Goal: Task Accomplishment & Management: Manage account settings

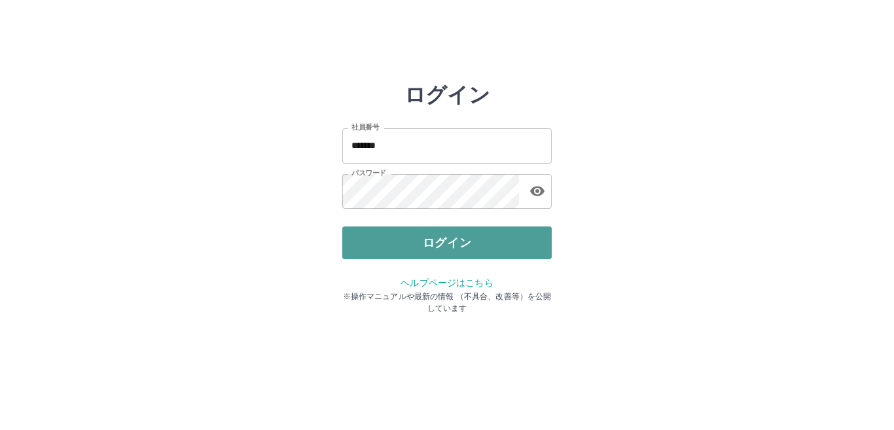
click at [470, 246] on button "ログイン" at bounding box center [446, 242] width 209 height 33
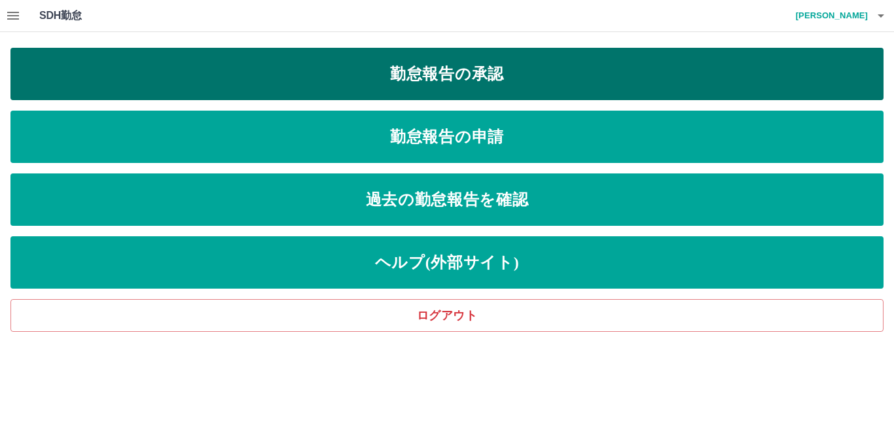
click at [368, 87] on link "勤怠報告の承認" at bounding box center [446, 74] width 873 height 52
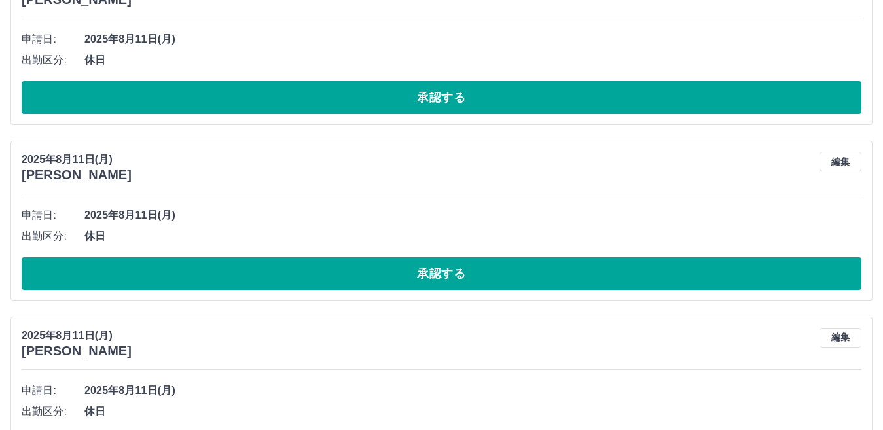
scroll to position [4268, 0]
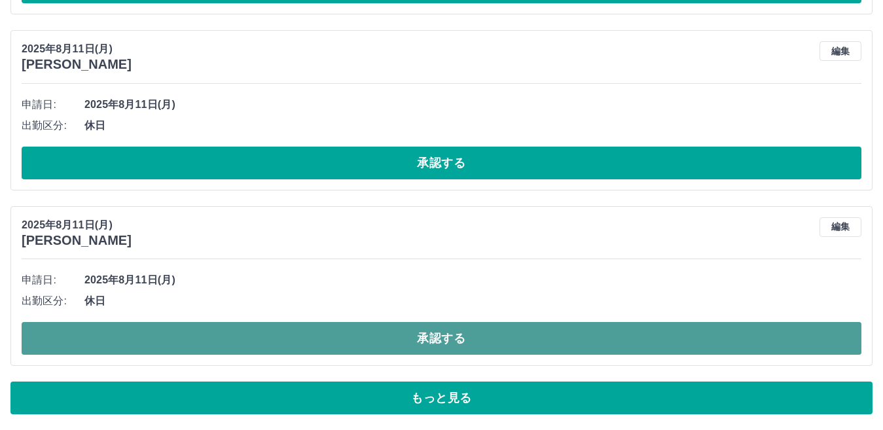
click at [113, 340] on button "承認する" at bounding box center [441, 338] width 839 height 33
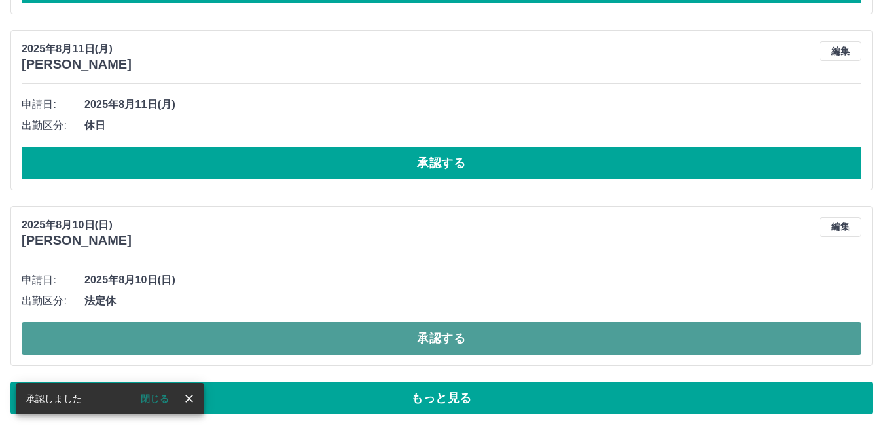
click at [128, 332] on button "承認する" at bounding box center [441, 338] width 839 height 33
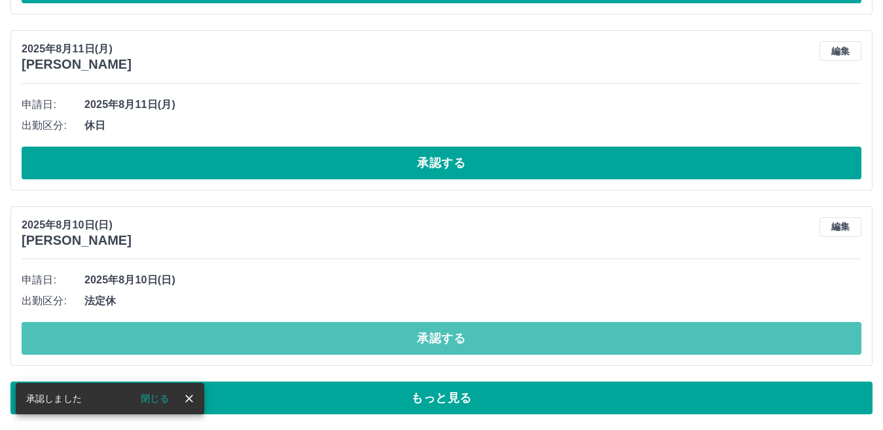
click at [126, 330] on button "承認する" at bounding box center [441, 338] width 839 height 33
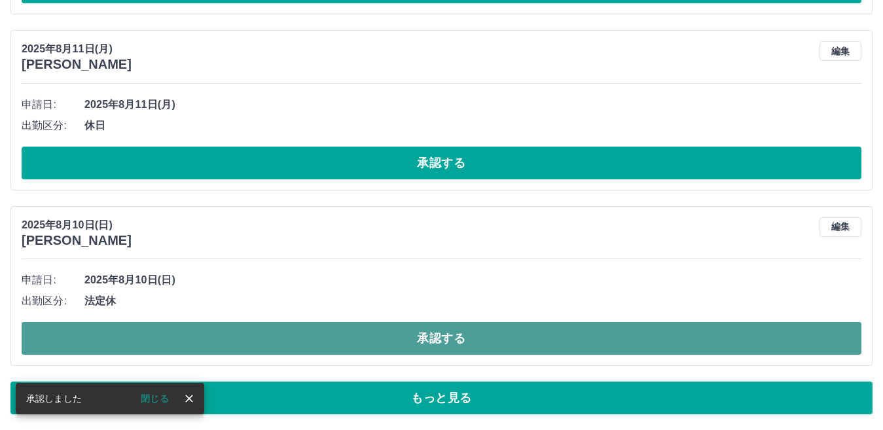
click at [128, 331] on button "承認する" at bounding box center [441, 338] width 839 height 33
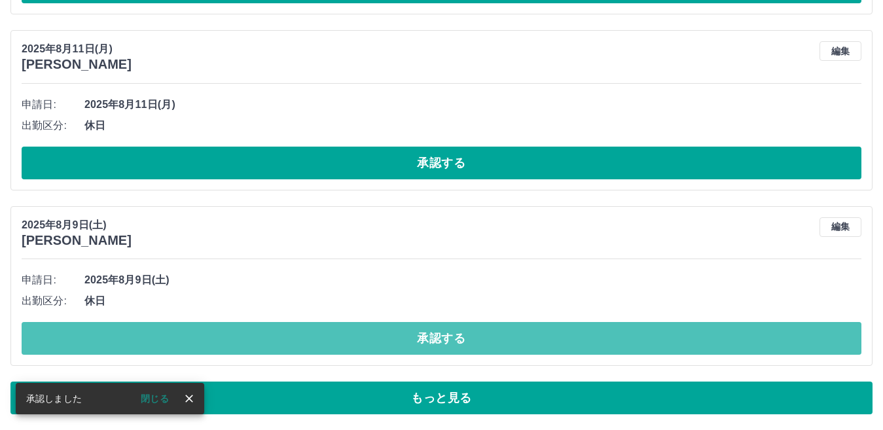
click at [128, 339] on button "承認する" at bounding box center [441, 338] width 839 height 33
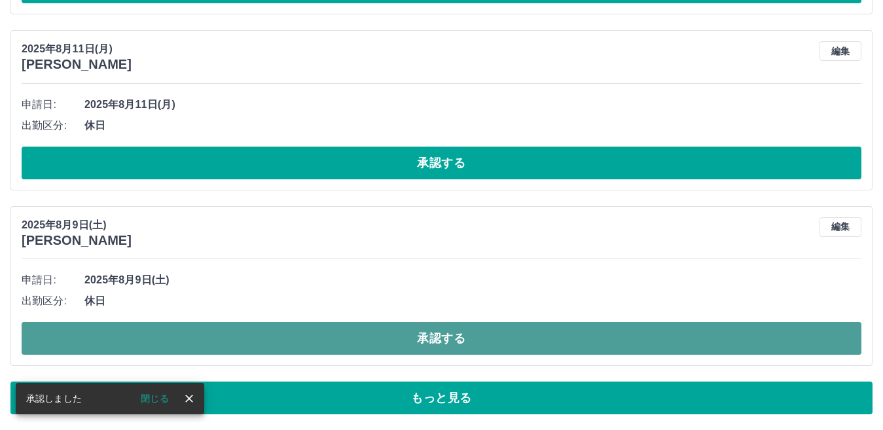
click at [128, 338] on button "承認する" at bounding box center [441, 338] width 839 height 33
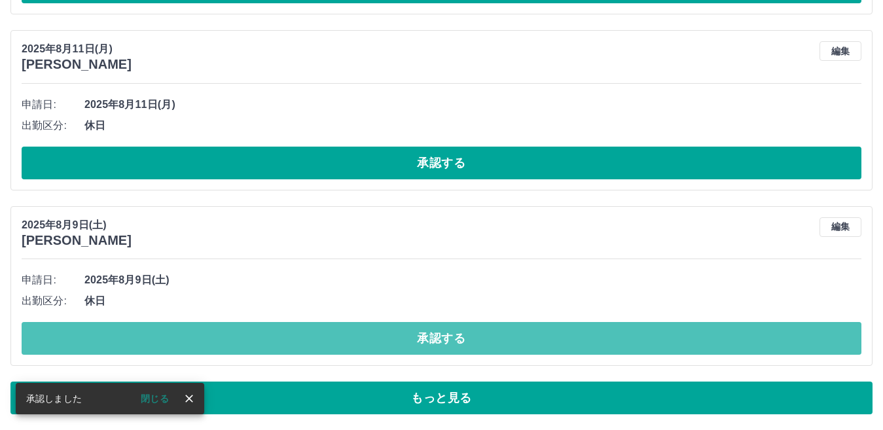
click at [128, 338] on button "承認する" at bounding box center [441, 338] width 839 height 33
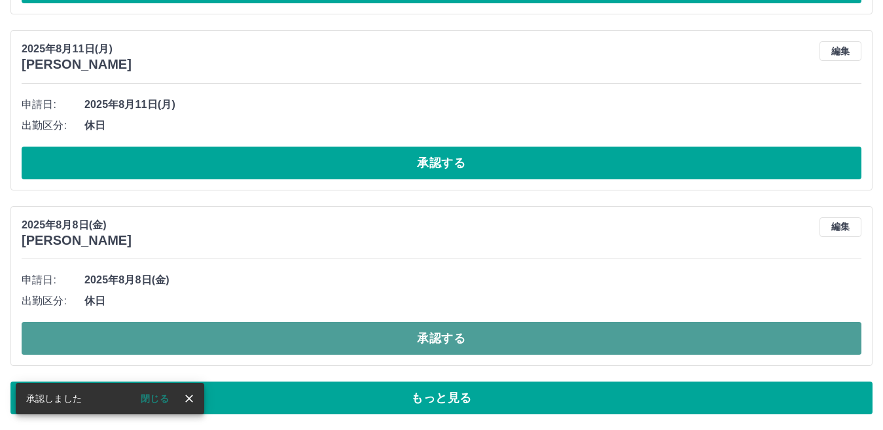
click at [126, 336] on button "承認する" at bounding box center [441, 338] width 839 height 33
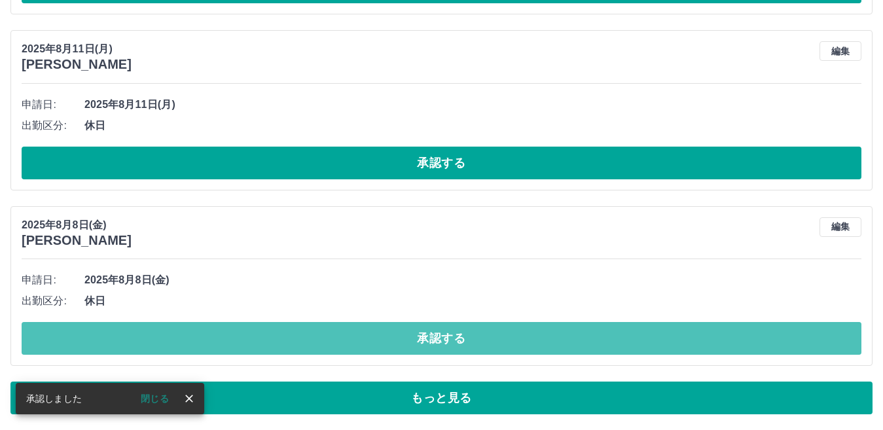
click at [124, 331] on button "承認する" at bounding box center [441, 338] width 839 height 33
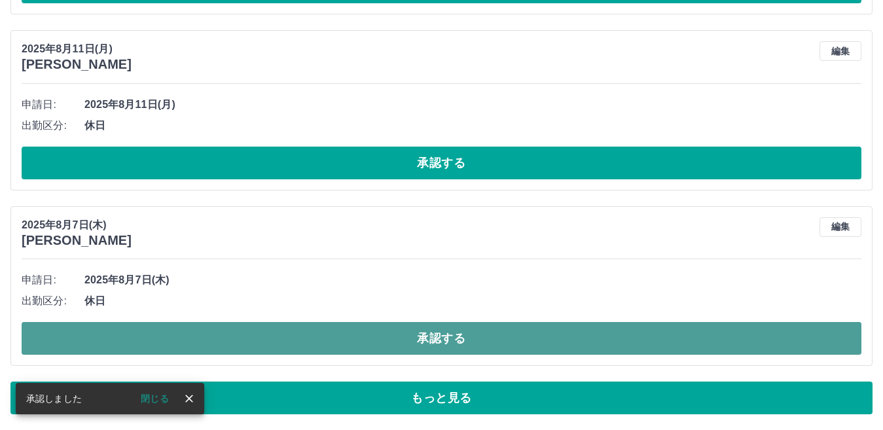
click at [128, 330] on button "承認する" at bounding box center [441, 338] width 839 height 33
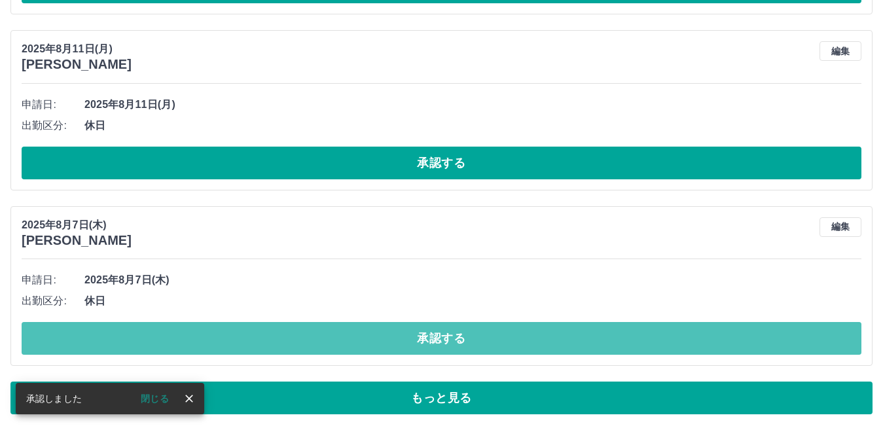
click at [133, 334] on button "承認する" at bounding box center [441, 338] width 839 height 33
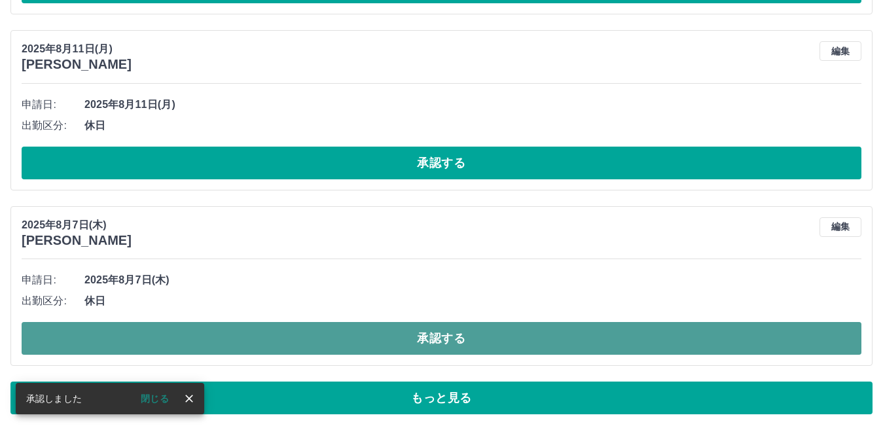
click at [137, 342] on button "承認する" at bounding box center [441, 338] width 839 height 33
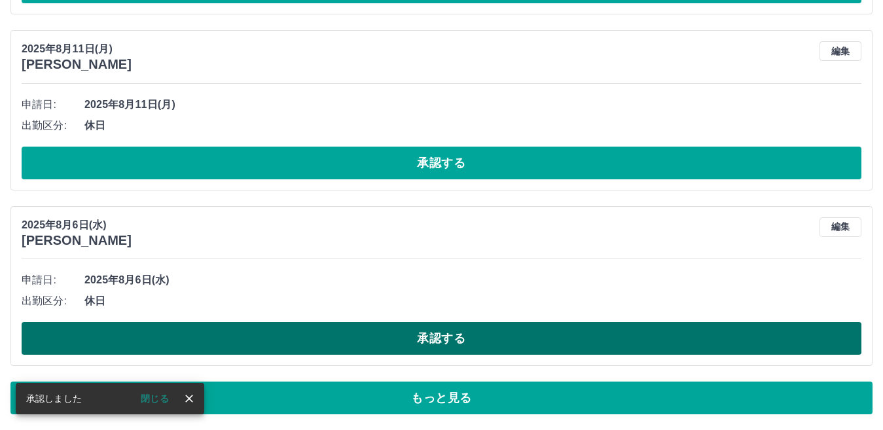
click at [137, 334] on button "承認する" at bounding box center [441, 338] width 839 height 33
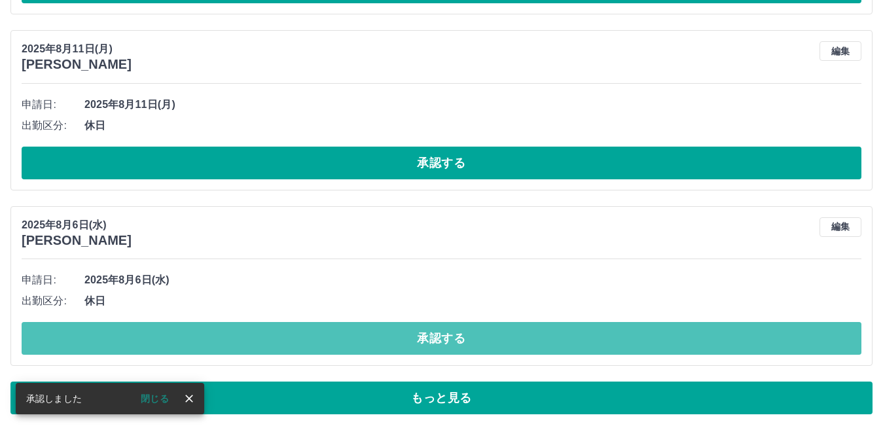
click at [137, 336] on button "承認する" at bounding box center [441, 338] width 839 height 33
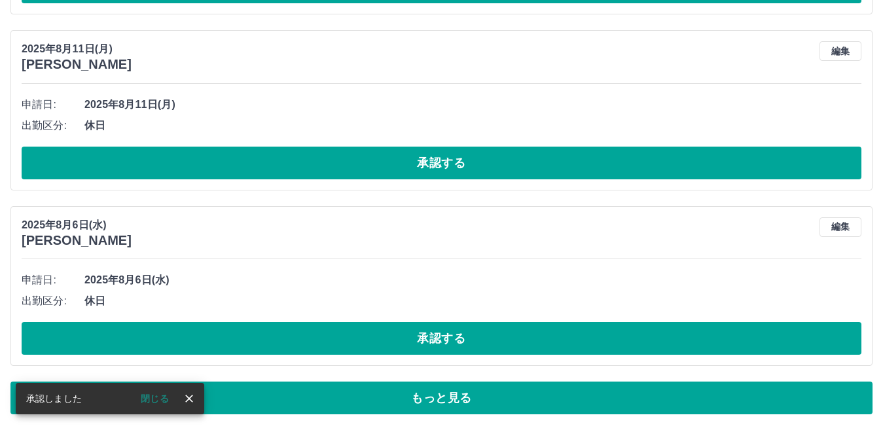
click at [137, 336] on button "承認する" at bounding box center [441, 338] width 839 height 33
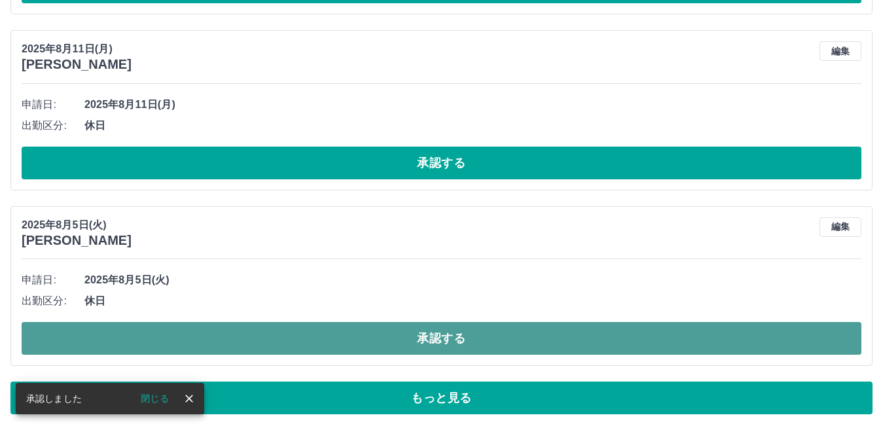
click at [143, 338] on button "承認する" at bounding box center [441, 338] width 839 height 33
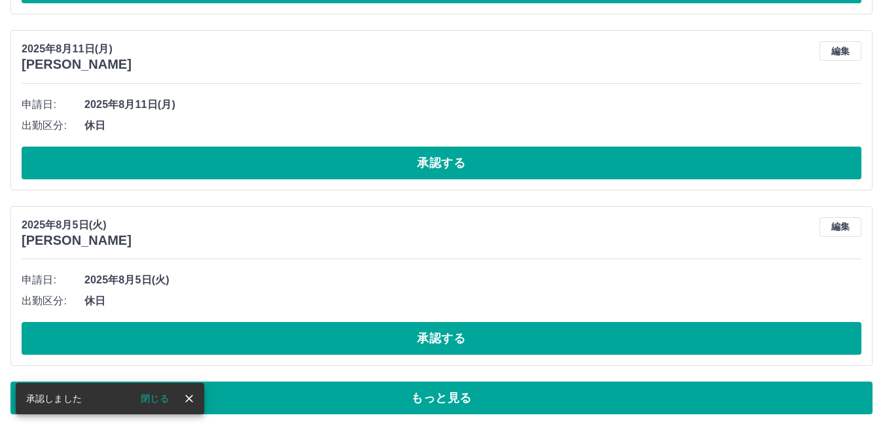
click at [150, 340] on button "承認する" at bounding box center [441, 338] width 839 height 33
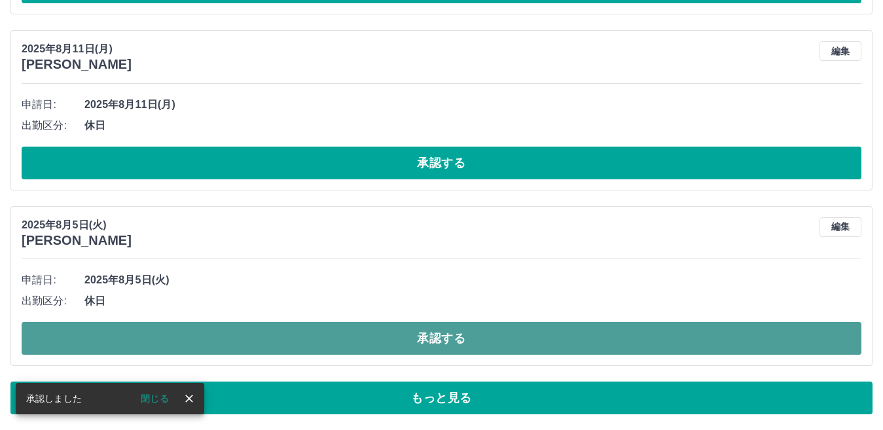
click at [144, 338] on button "承認する" at bounding box center [441, 338] width 839 height 33
click at [141, 338] on button "承認する" at bounding box center [441, 338] width 839 height 33
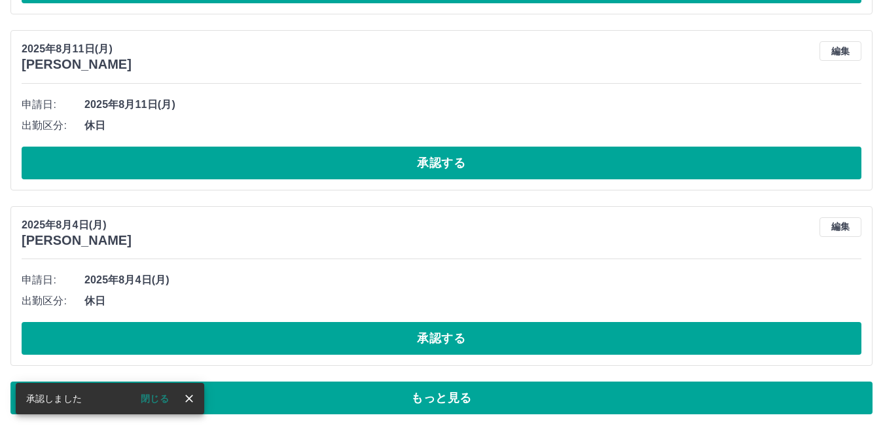
click at [152, 341] on button "承認する" at bounding box center [441, 338] width 839 height 33
click at [150, 338] on button "承認する" at bounding box center [441, 338] width 839 height 33
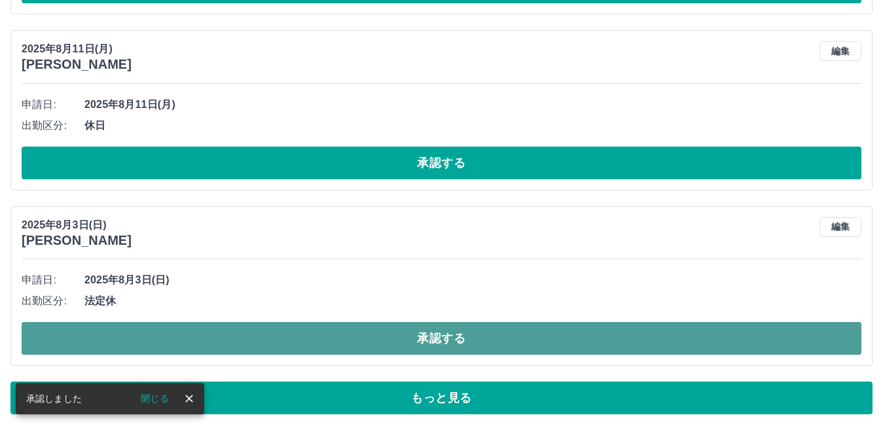
click at [150, 338] on button "承認する" at bounding box center [441, 338] width 839 height 33
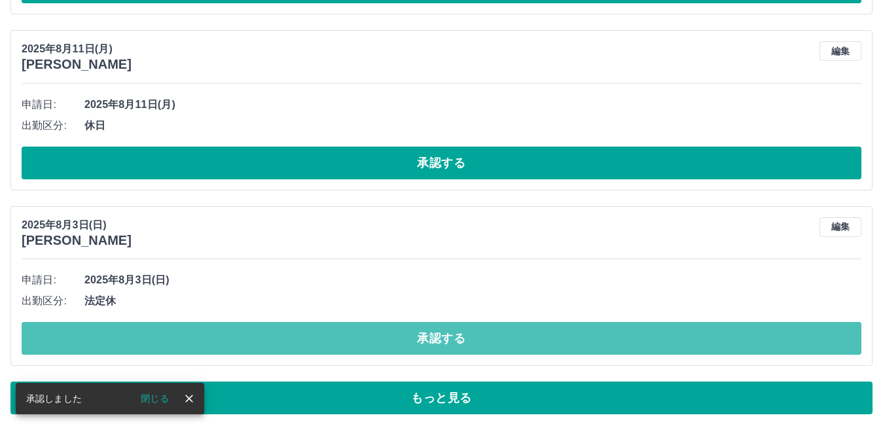
click at [149, 332] on button "承認する" at bounding box center [441, 338] width 839 height 33
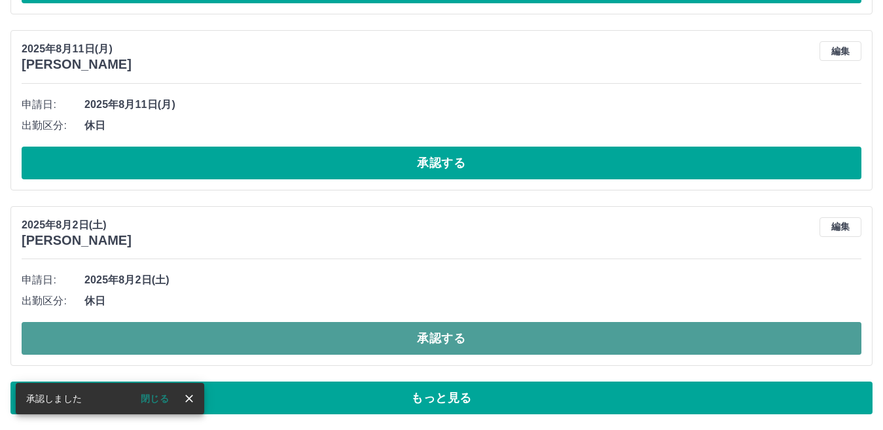
click at [180, 327] on button "承認する" at bounding box center [441, 338] width 839 height 33
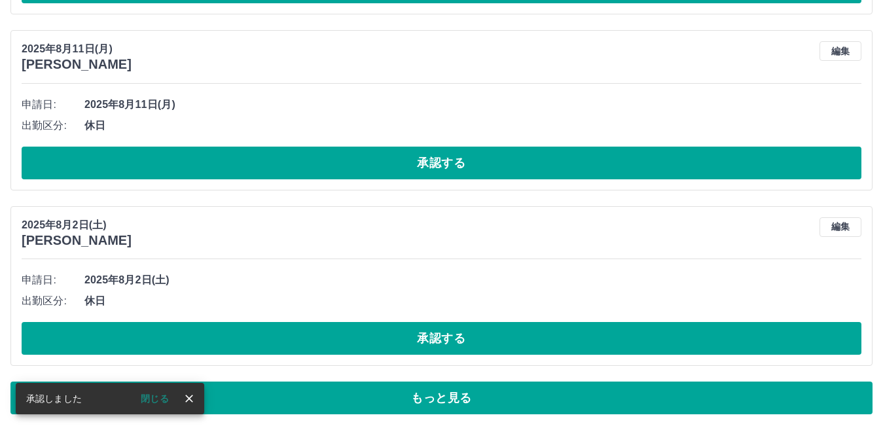
click at [180, 326] on button "承認する" at bounding box center [441, 338] width 839 height 33
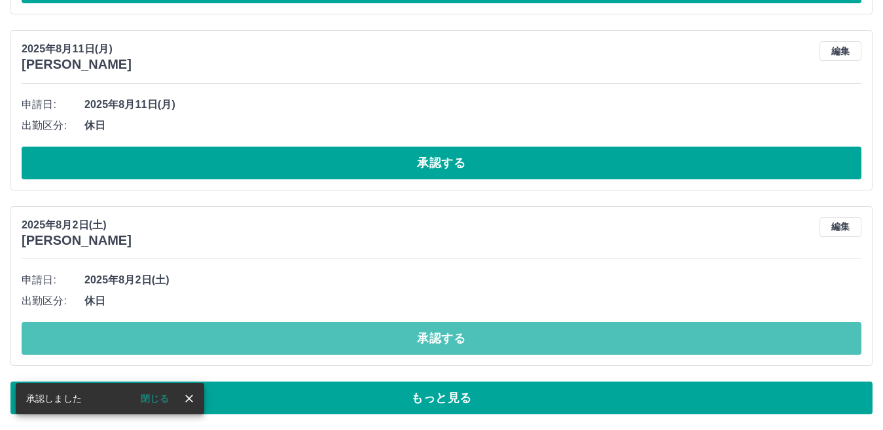
click at [169, 332] on button "承認する" at bounding box center [441, 338] width 839 height 33
click at [120, 329] on button "承認する" at bounding box center [441, 338] width 839 height 33
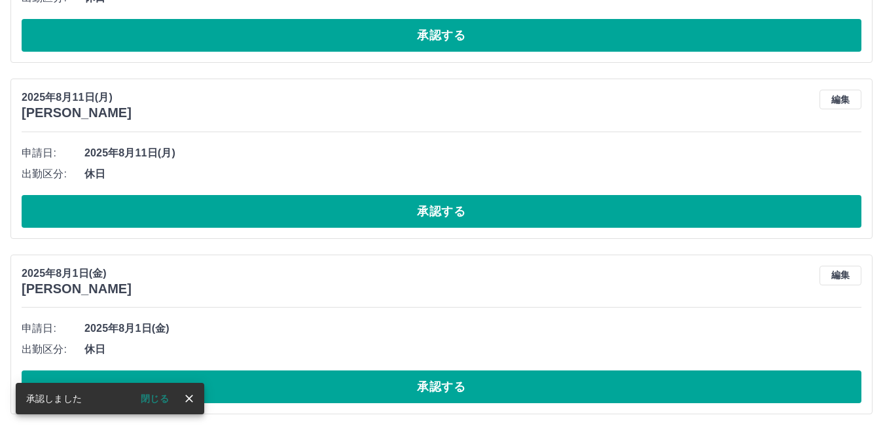
scroll to position [4220, 0]
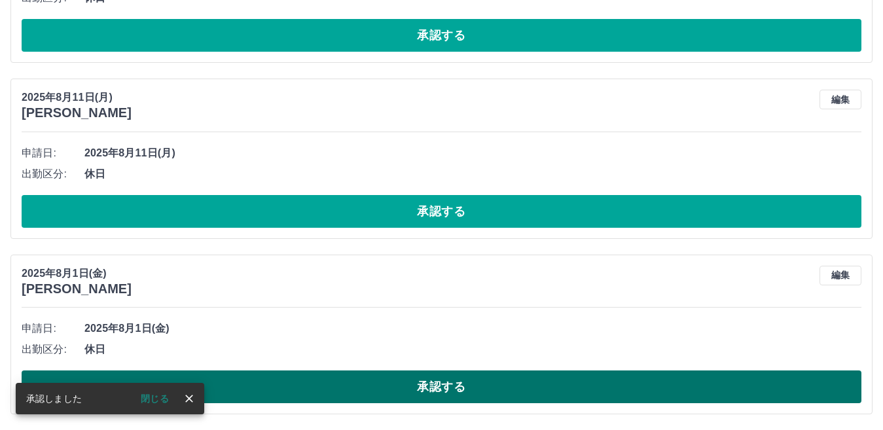
click at [260, 374] on button "承認する" at bounding box center [441, 386] width 839 height 33
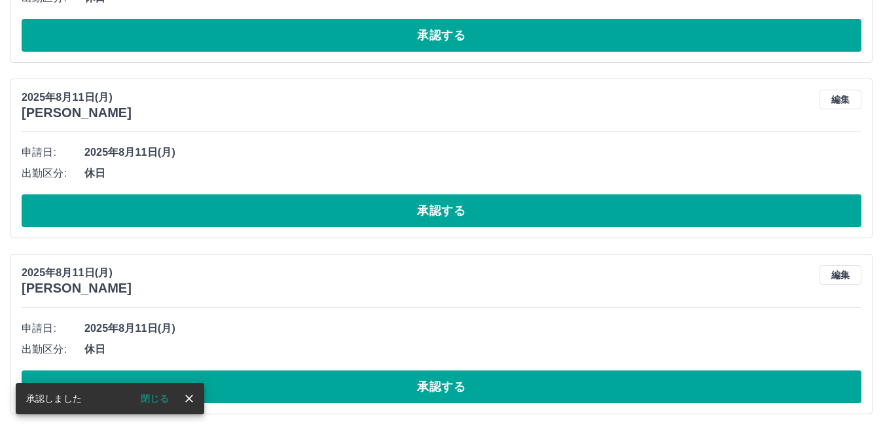
scroll to position [4044, 0]
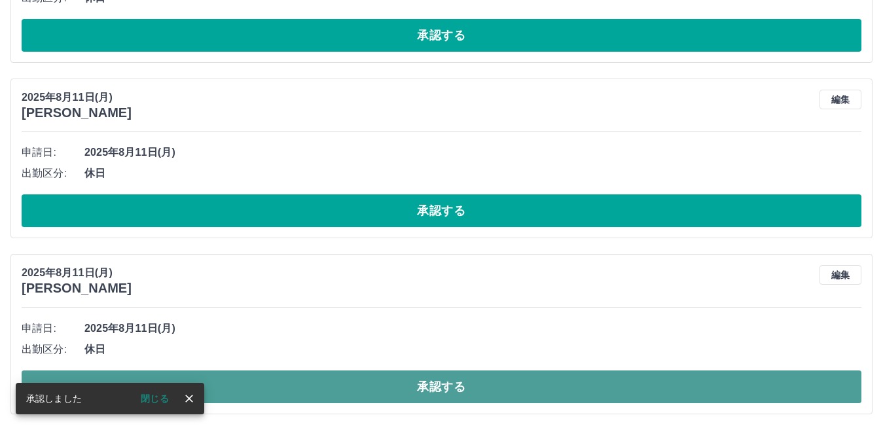
click at [300, 385] on button "承認する" at bounding box center [441, 386] width 839 height 33
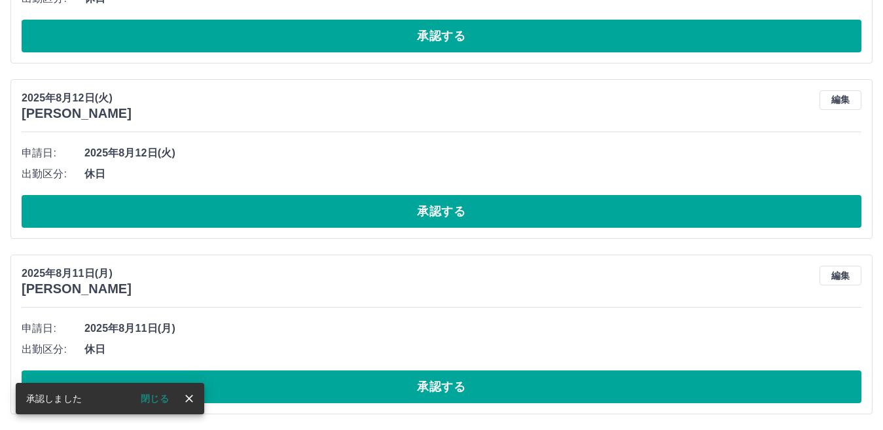
scroll to position [3868, 0]
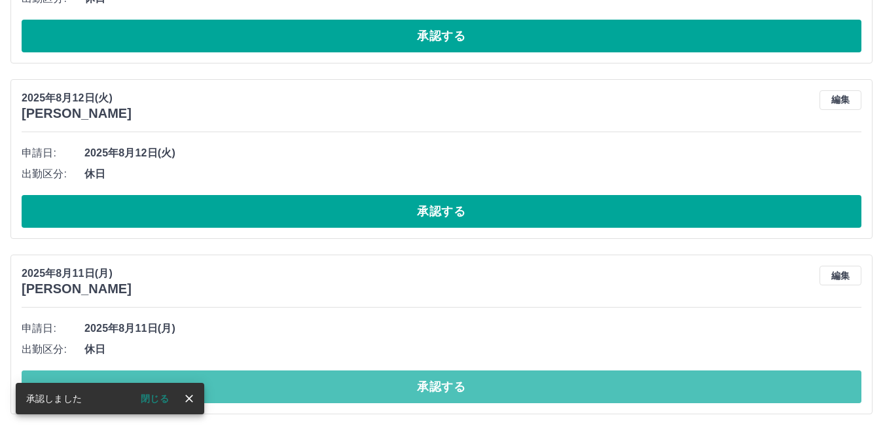
click at [294, 383] on button "承認する" at bounding box center [441, 386] width 839 height 33
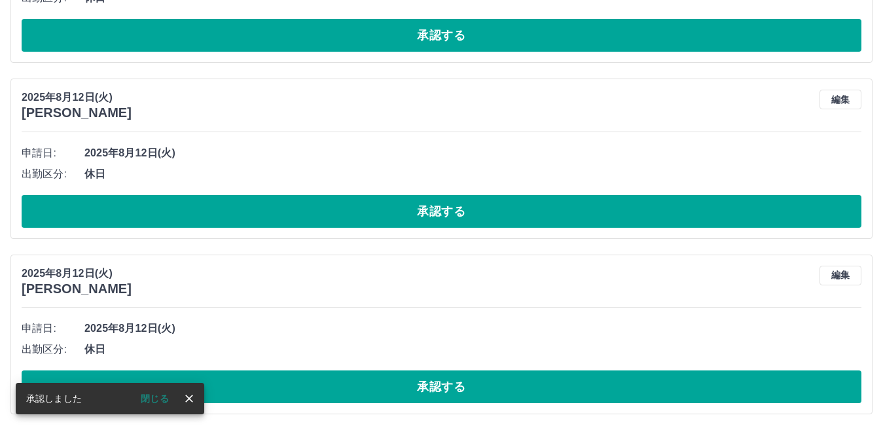
scroll to position [3693, 0]
click at [831, 274] on button "編集" at bounding box center [840, 276] width 42 height 20
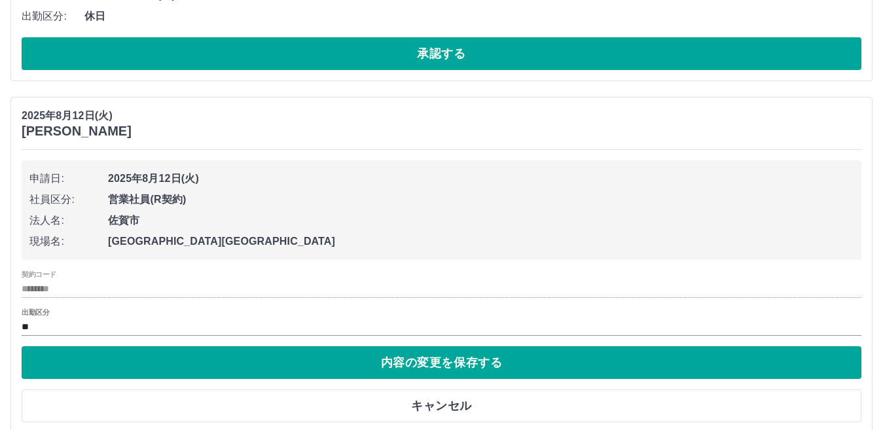
scroll to position [3870, 0]
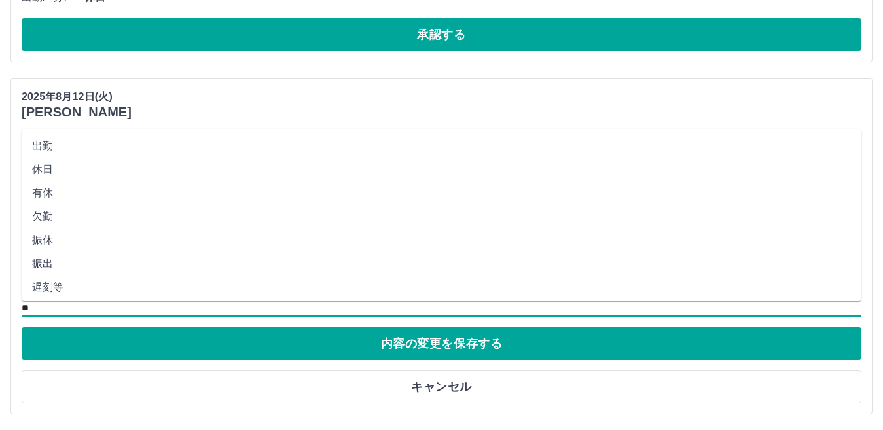
click at [41, 306] on input "**" at bounding box center [441, 308] width 839 height 16
click at [63, 251] on li "休業" at bounding box center [441, 246] width 839 height 24
type input "**"
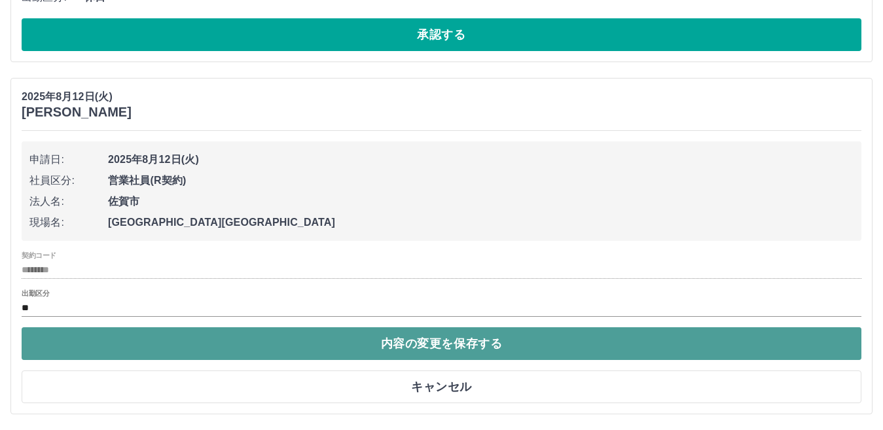
click at [80, 340] on button "内容の変更を保存する" at bounding box center [441, 343] width 839 height 33
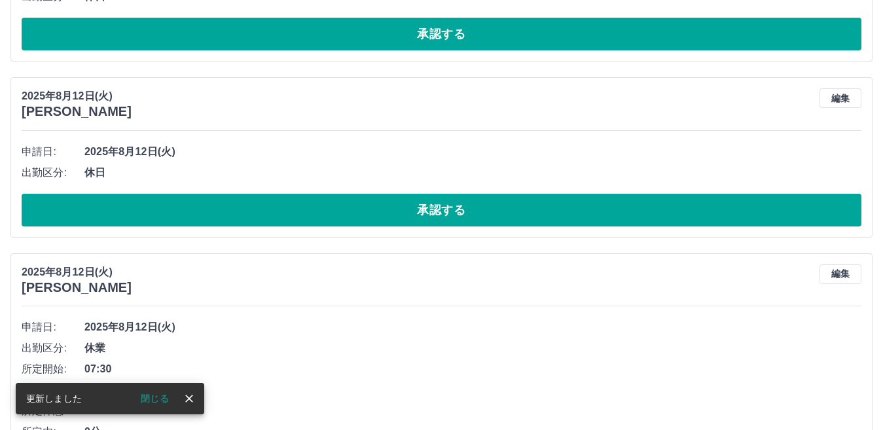
scroll to position [3798, 0]
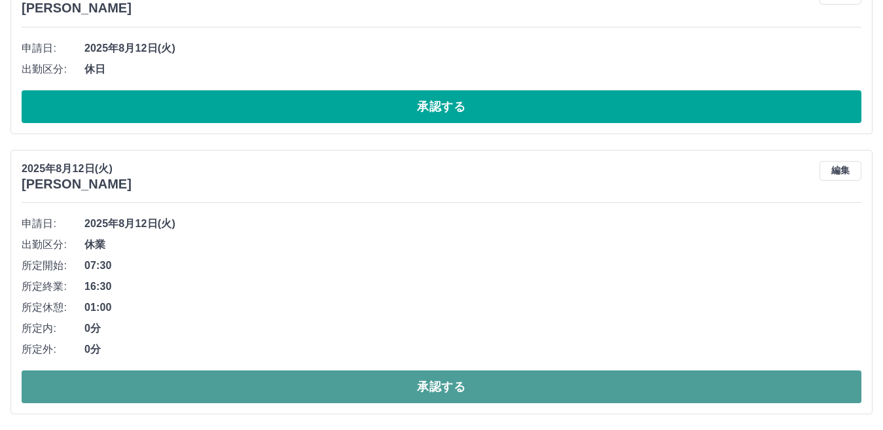
click at [206, 384] on button "承認する" at bounding box center [441, 386] width 839 height 33
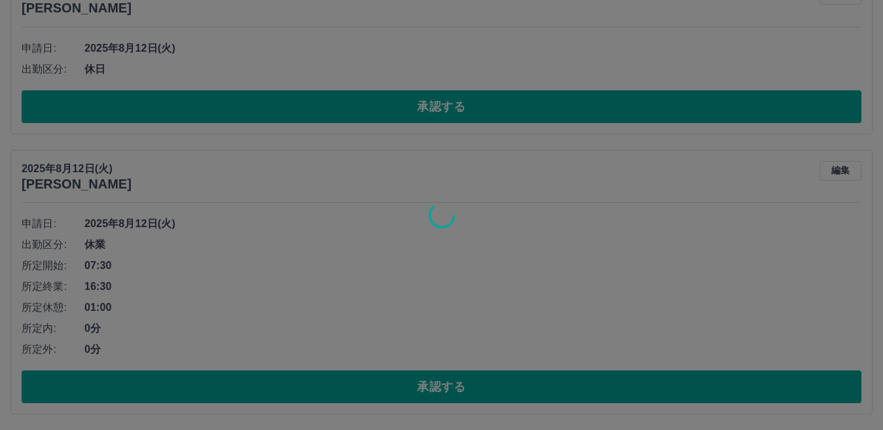
scroll to position [3518, 0]
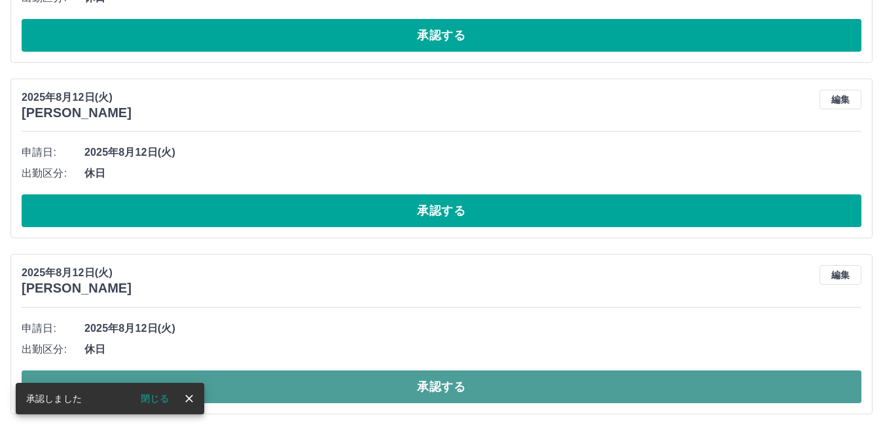
click at [290, 381] on button "承認する" at bounding box center [441, 386] width 839 height 33
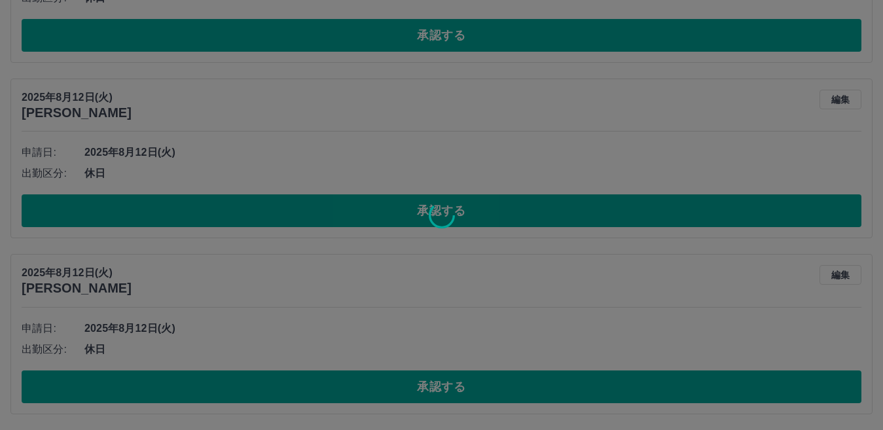
scroll to position [3342, 0]
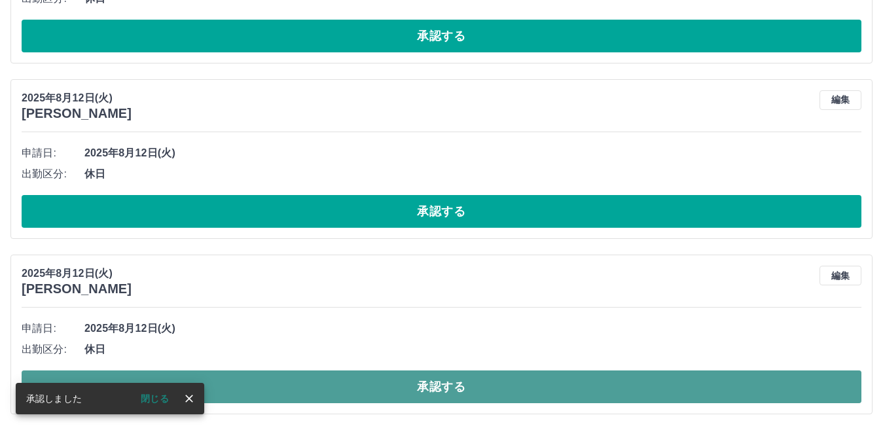
click at [249, 388] on button "承認する" at bounding box center [441, 386] width 839 height 33
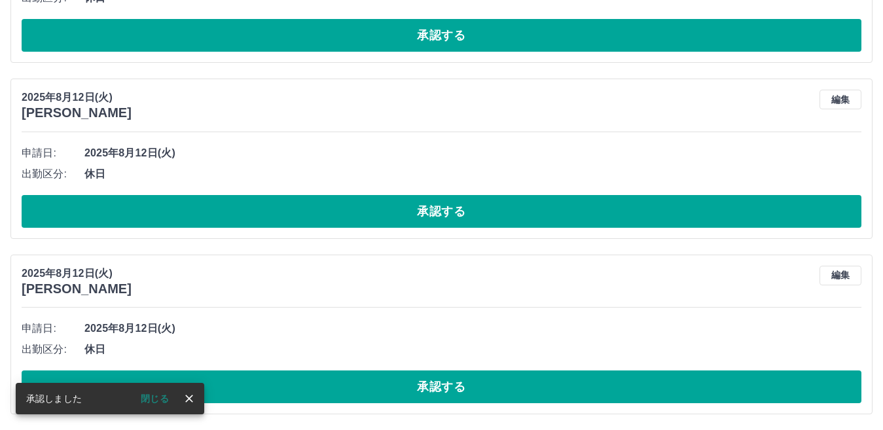
scroll to position [3166, 0]
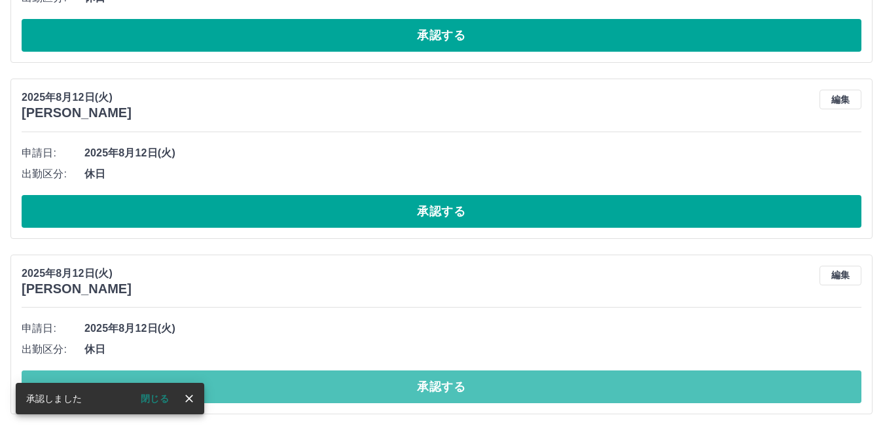
click at [249, 388] on button "承認する" at bounding box center [441, 386] width 839 height 33
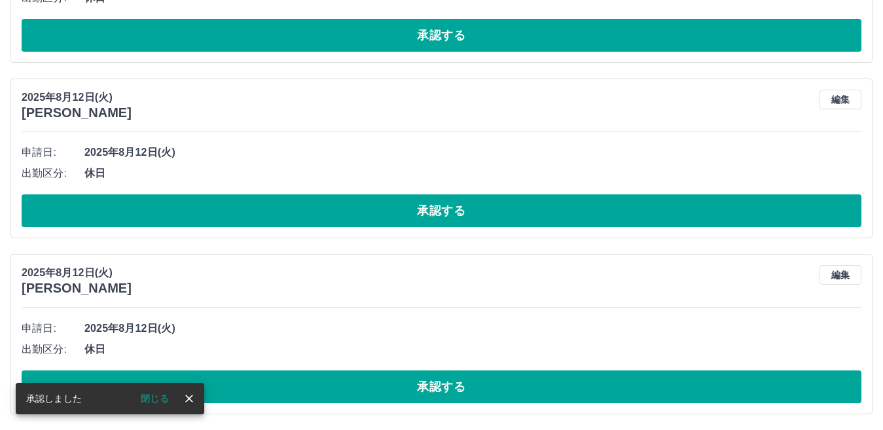
scroll to position [2991, 0]
click at [839, 279] on button "編集" at bounding box center [840, 275] width 42 height 20
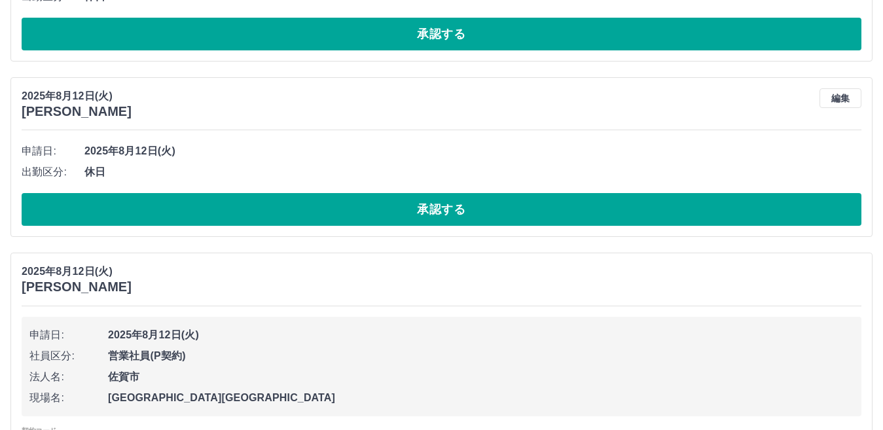
click at [69, 334] on span "申請日:" at bounding box center [68, 335] width 79 height 16
drag, startPoint x: 79, startPoint y: 362, endPoint x: 82, endPoint y: 369, distance: 7.9
click at [82, 369] on ul "申請日: 2025年8月12日(火) 社員区分: 営業社員(P契約) 法人名: 佐賀市 現場名: 佐賀市立春日北小学校" at bounding box center [441, 366] width 839 height 99
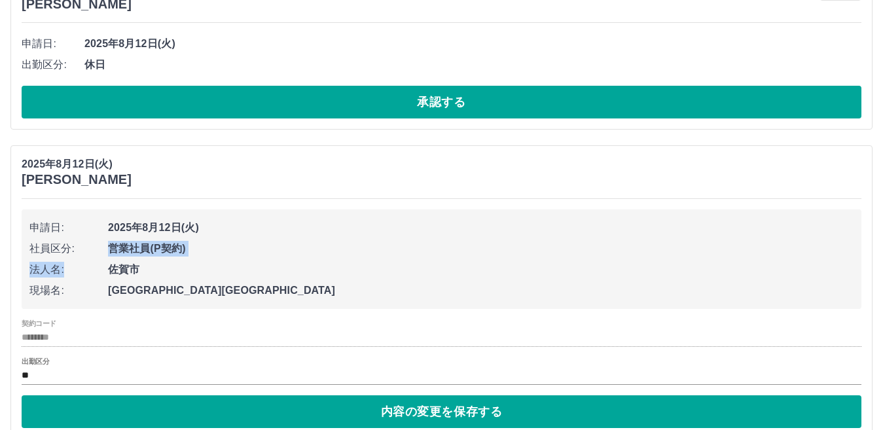
scroll to position [3122, 0]
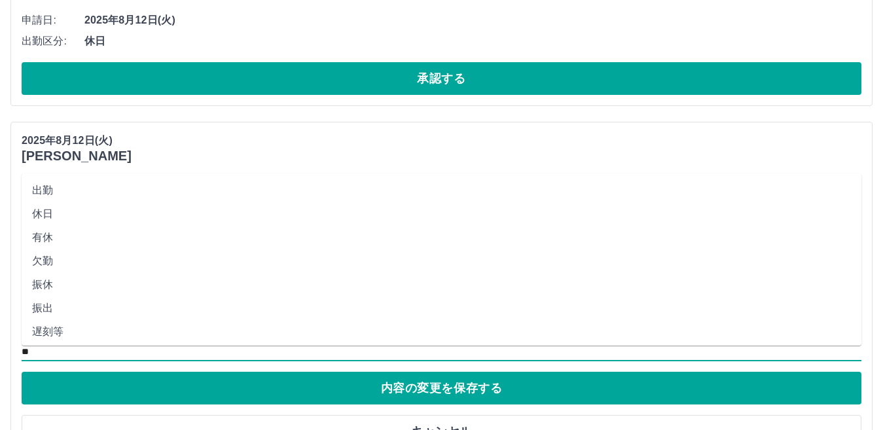
click at [28, 349] on input "**" at bounding box center [441, 352] width 839 height 16
click at [63, 224] on li "休業" at bounding box center [441, 225] width 839 height 24
type input "**"
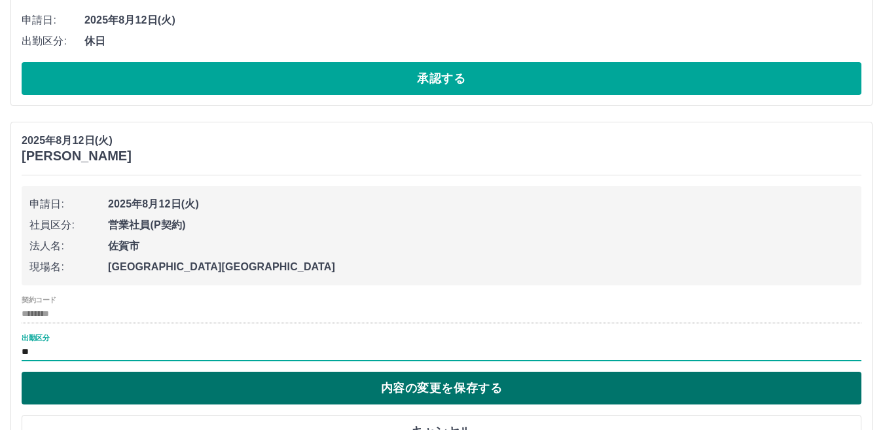
click at [207, 399] on button "内容の変更を保存する" at bounding box center [441, 388] width 839 height 33
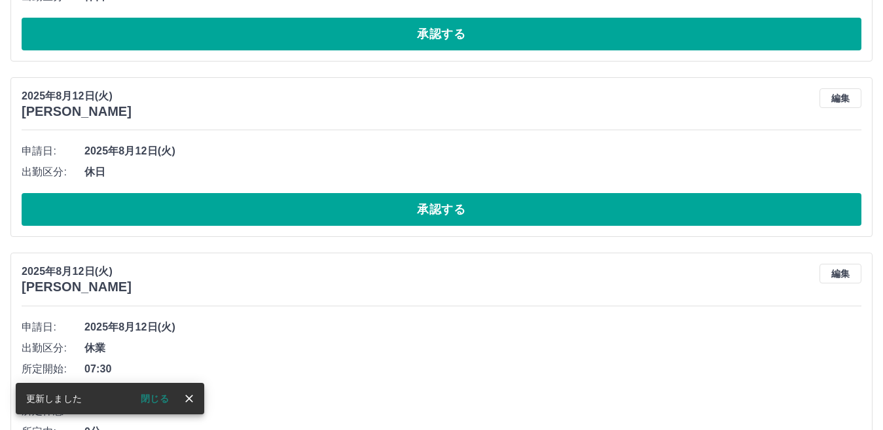
scroll to position [3095, 0]
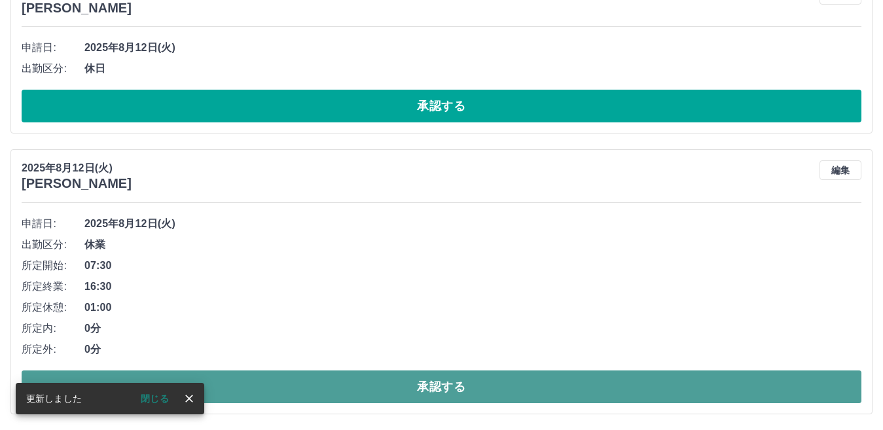
click at [283, 384] on button "承認する" at bounding box center [441, 386] width 839 height 33
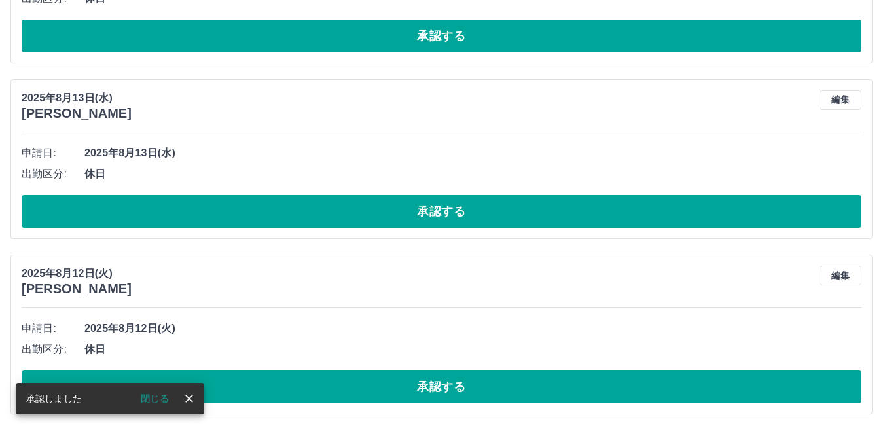
scroll to position [2815, 0]
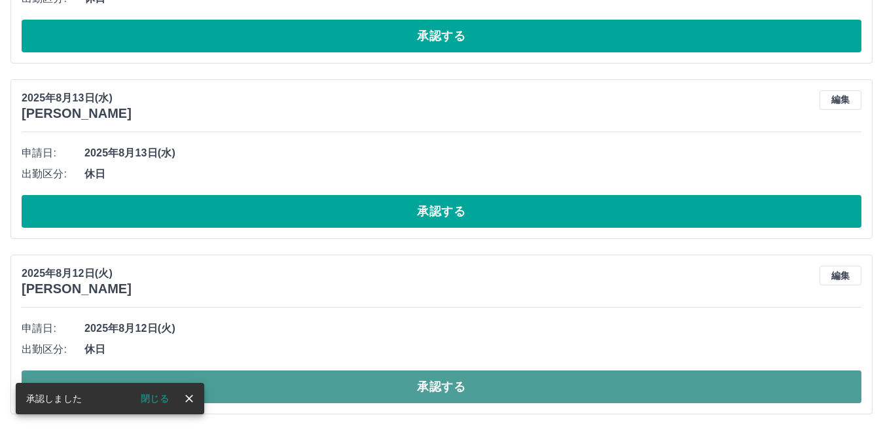
click at [281, 385] on button "承認する" at bounding box center [441, 386] width 839 height 33
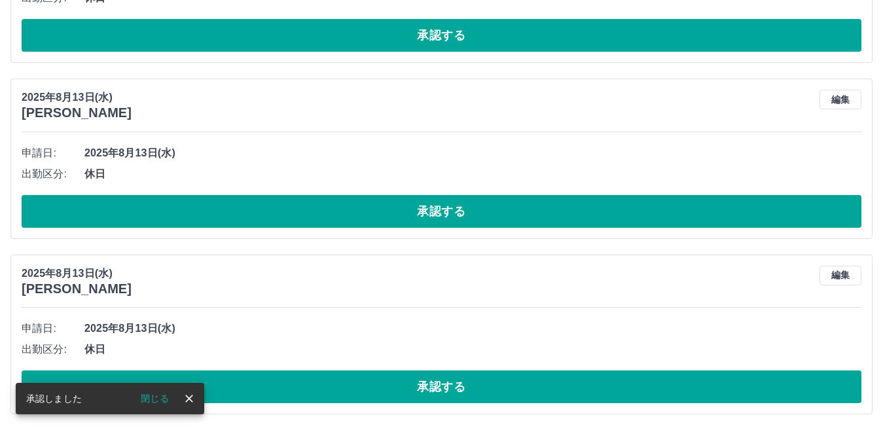
scroll to position [2639, 0]
click at [843, 282] on button "編集" at bounding box center [840, 276] width 42 height 20
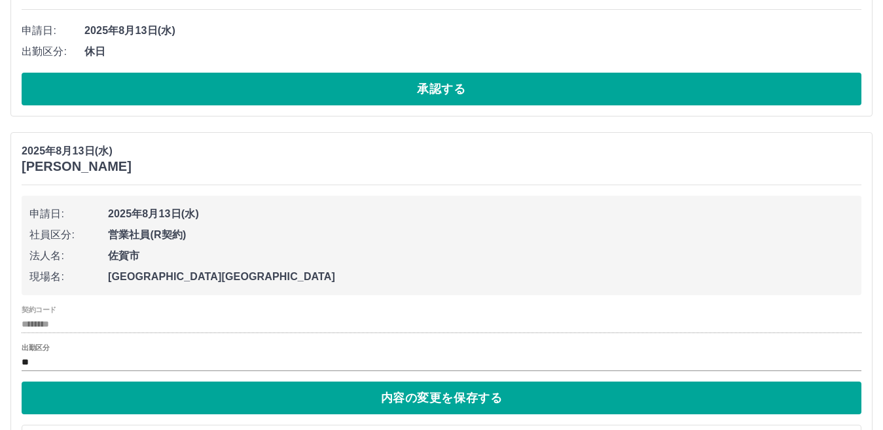
scroll to position [2770, 0]
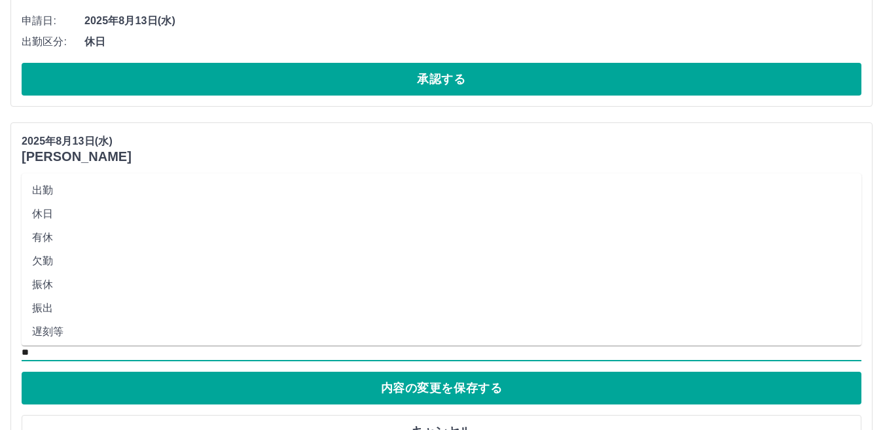
click at [46, 346] on input "**" at bounding box center [441, 352] width 839 height 16
click at [70, 219] on li "休業" at bounding box center [441, 225] width 839 height 24
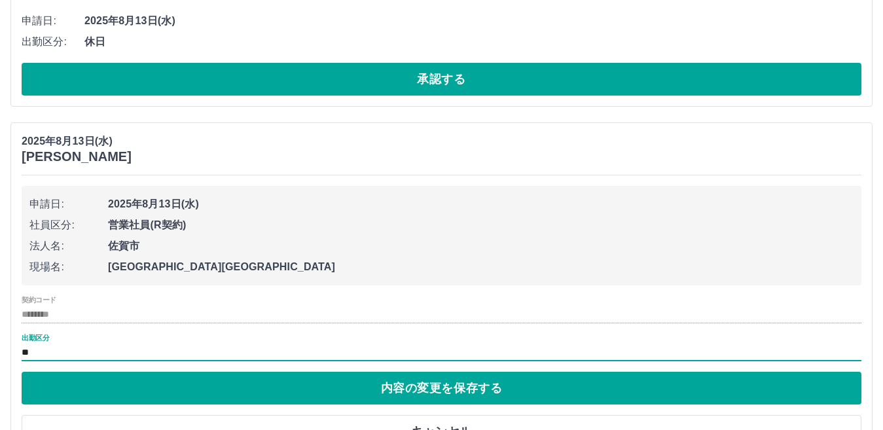
type input "**"
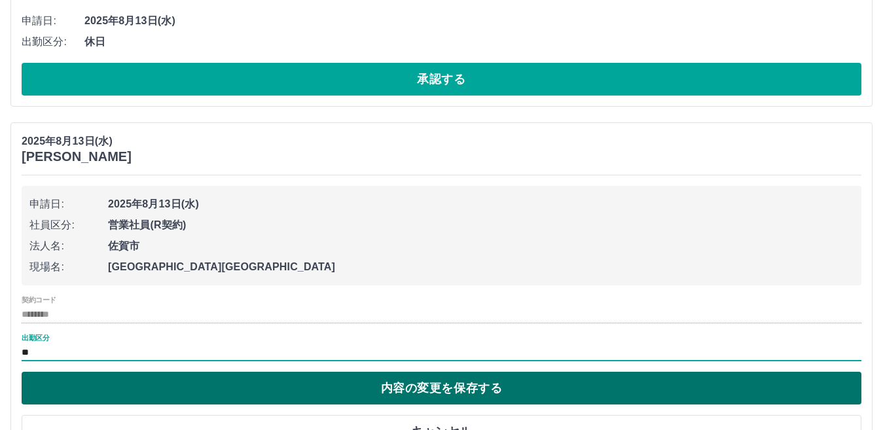
click at [220, 389] on button "内容の変更を保存する" at bounding box center [441, 388] width 839 height 33
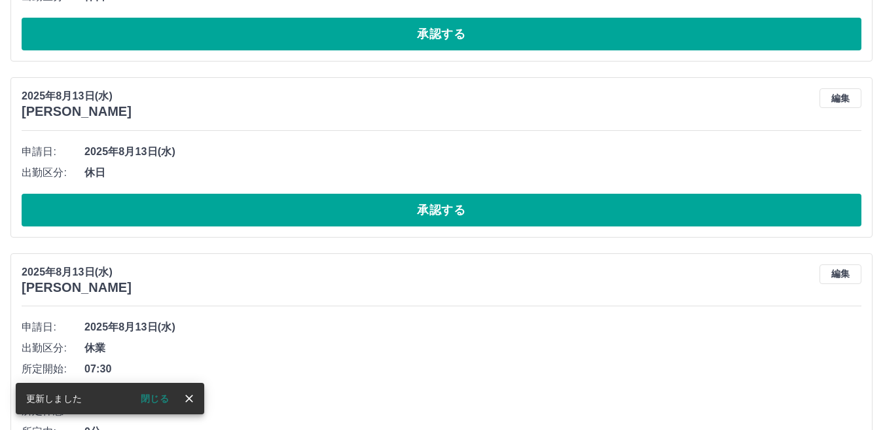
scroll to position [2744, 0]
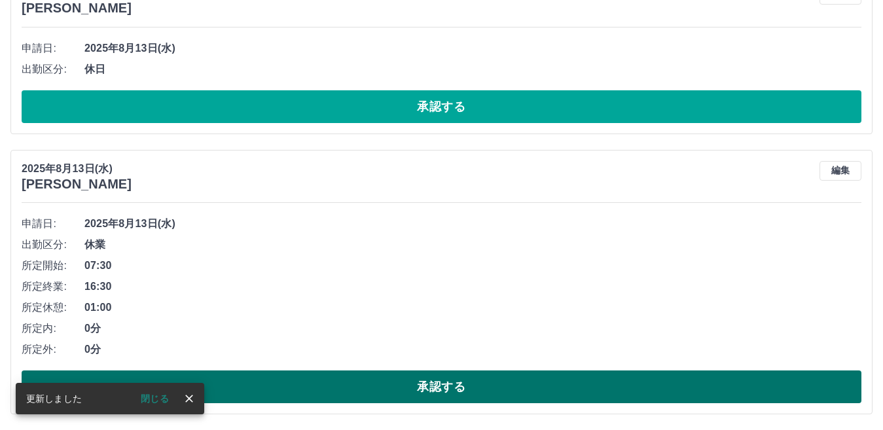
click at [339, 383] on button "承認する" at bounding box center [441, 386] width 839 height 33
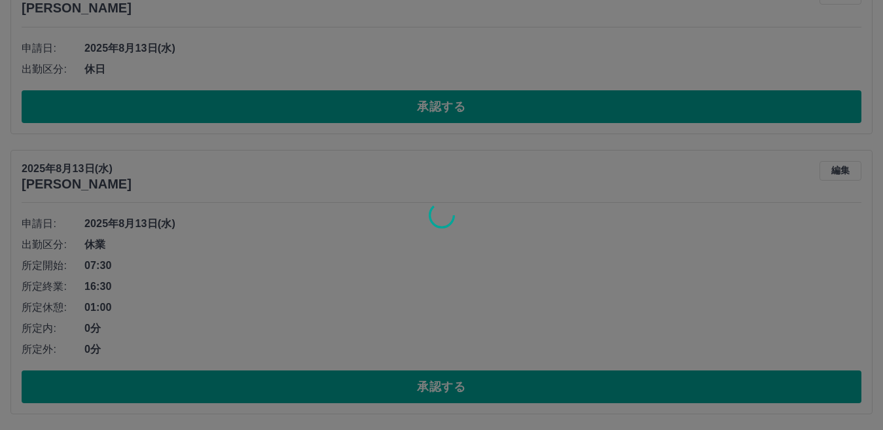
scroll to position [2464, 0]
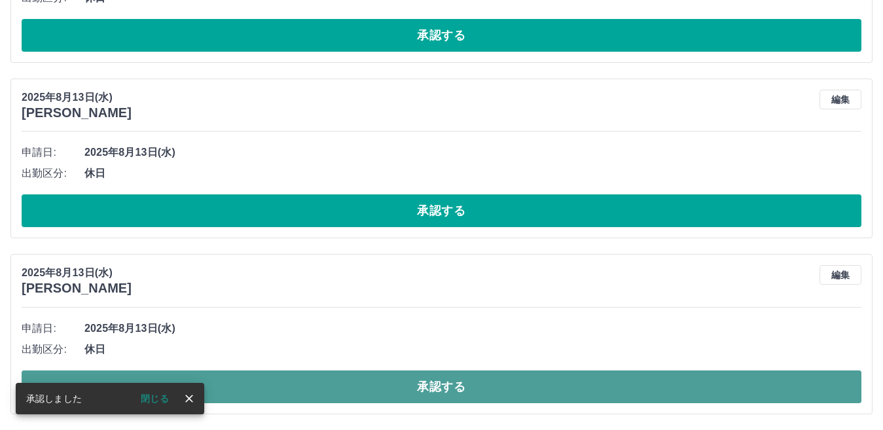
click at [379, 379] on button "承認する" at bounding box center [441, 386] width 839 height 33
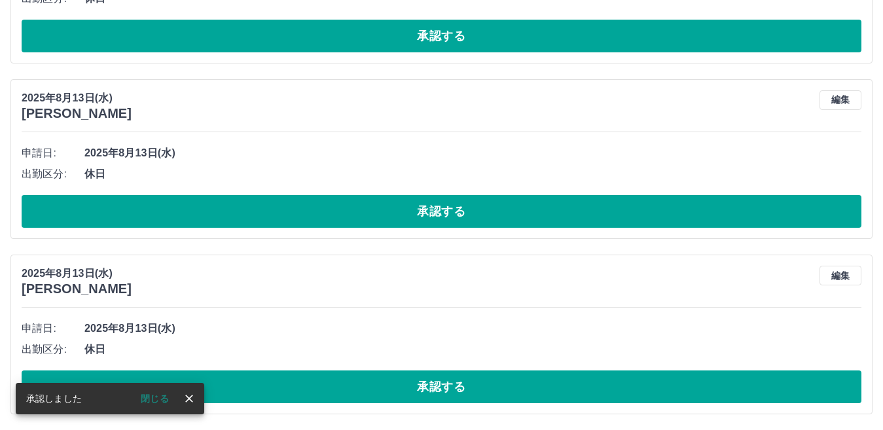
scroll to position [2288, 0]
click at [843, 273] on button "編集" at bounding box center [840, 276] width 42 height 20
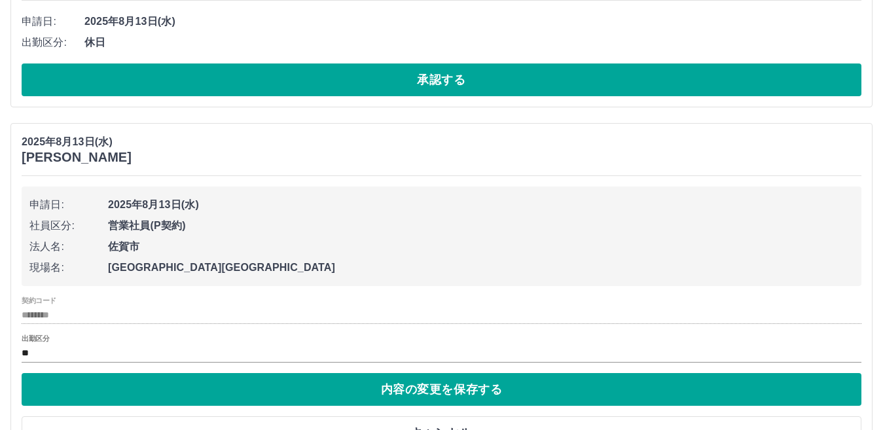
scroll to position [2419, 0]
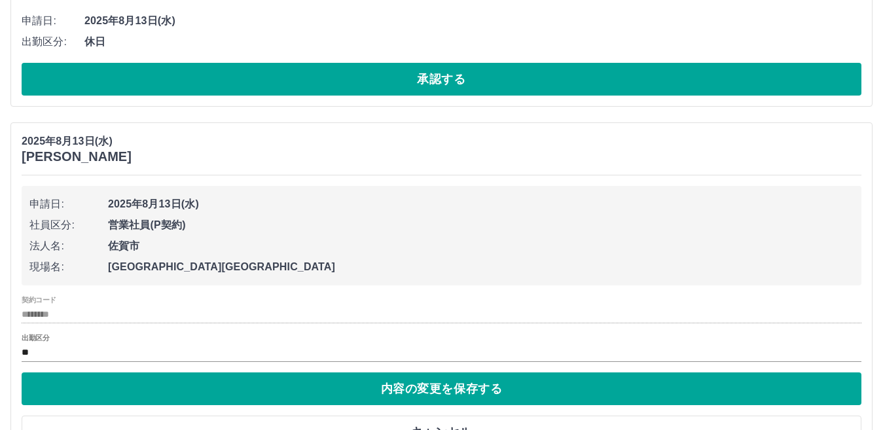
click at [46, 343] on label "出勤区分" at bounding box center [35, 338] width 27 height 10
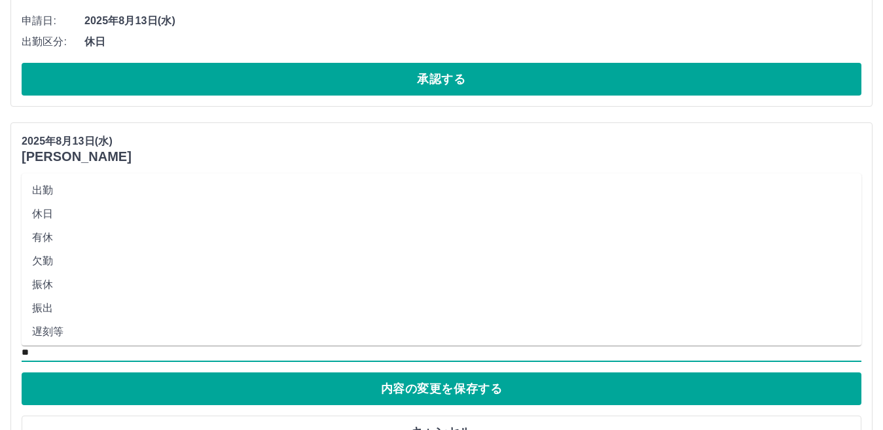
click at [48, 349] on input "**" at bounding box center [441, 352] width 839 height 16
click at [77, 291] on li "休業" at bounding box center [441, 290] width 839 height 24
type input "**"
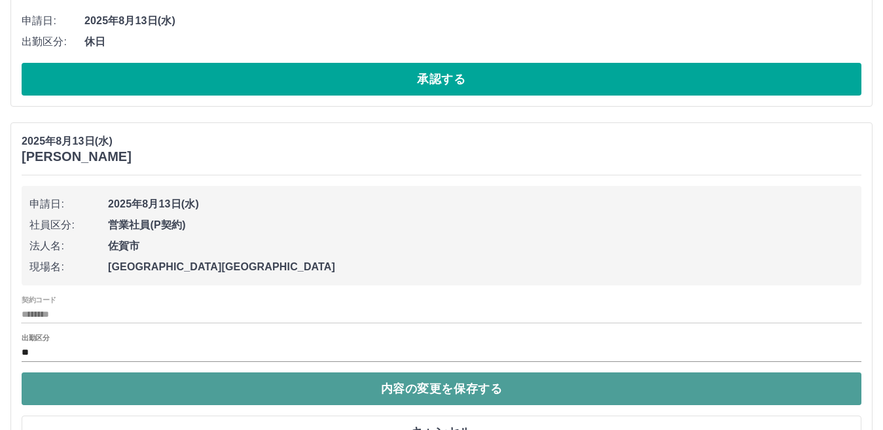
click at [114, 396] on button "内容の変更を保存する" at bounding box center [441, 388] width 839 height 33
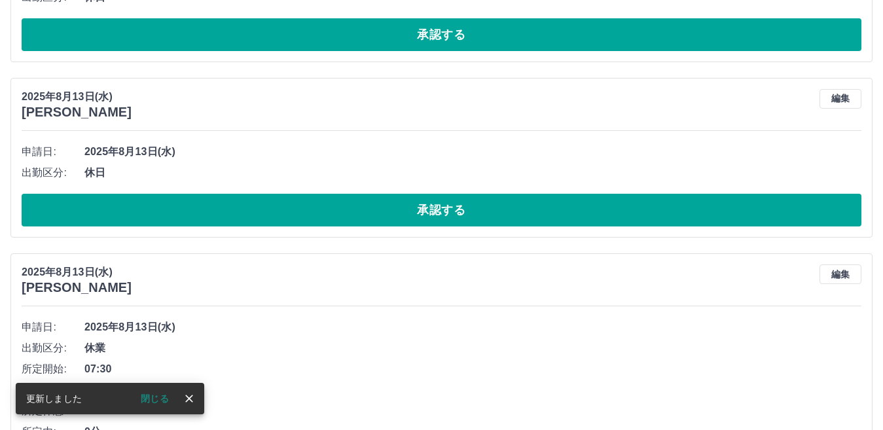
scroll to position [2393, 0]
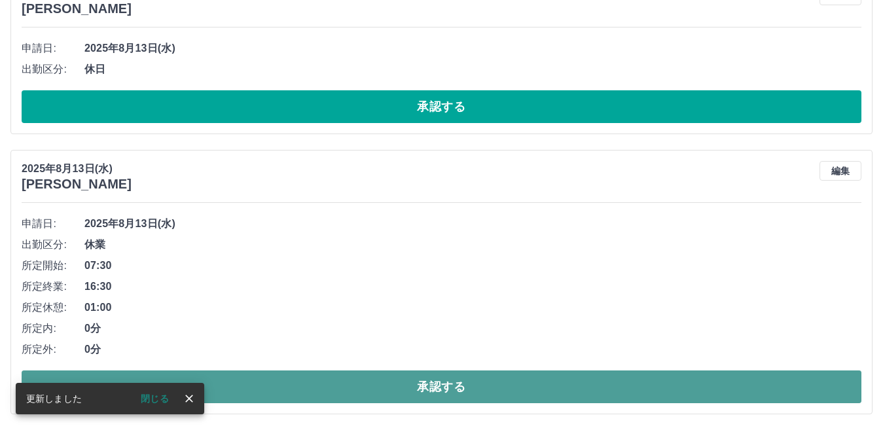
click at [324, 374] on button "承認する" at bounding box center [441, 386] width 839 height 33
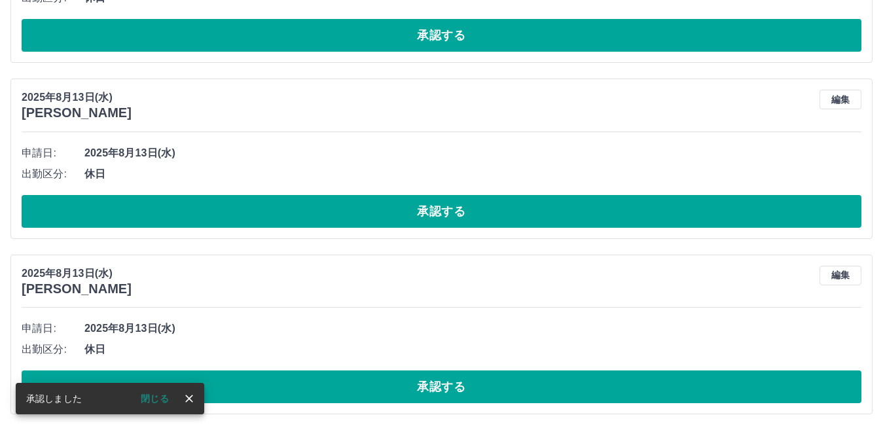
scroll to position [2113, 0]
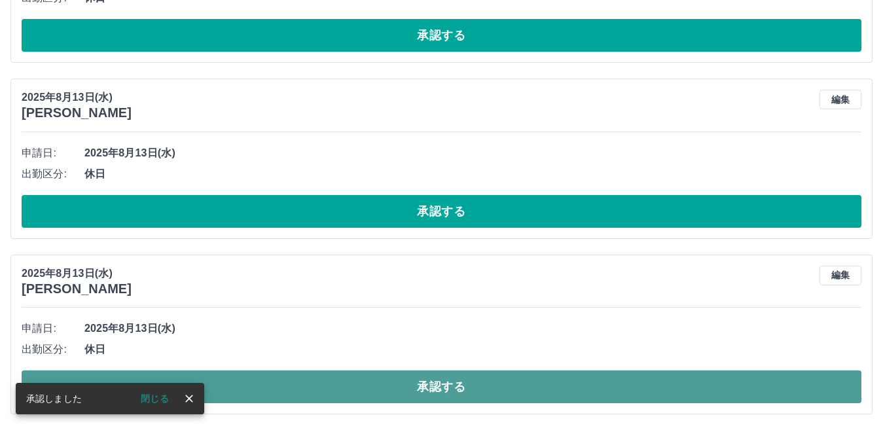
click at [313, 378] on button "承認する" at bounding box center [441, 386] width 839 height 33
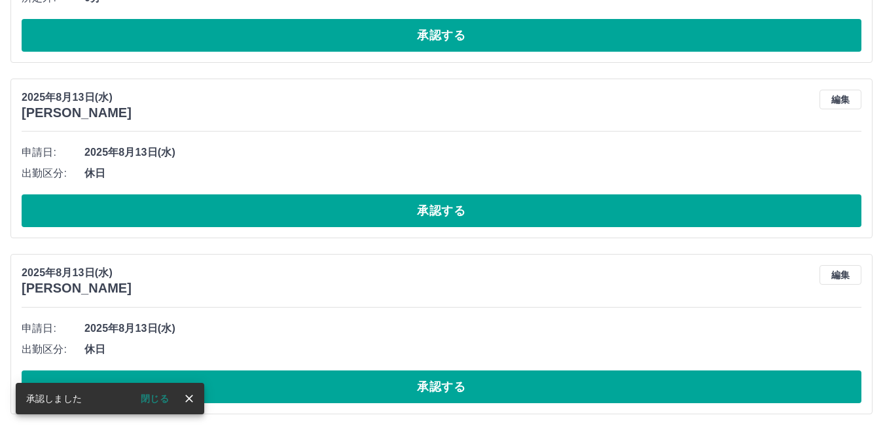
scroll to position [1937, 0]
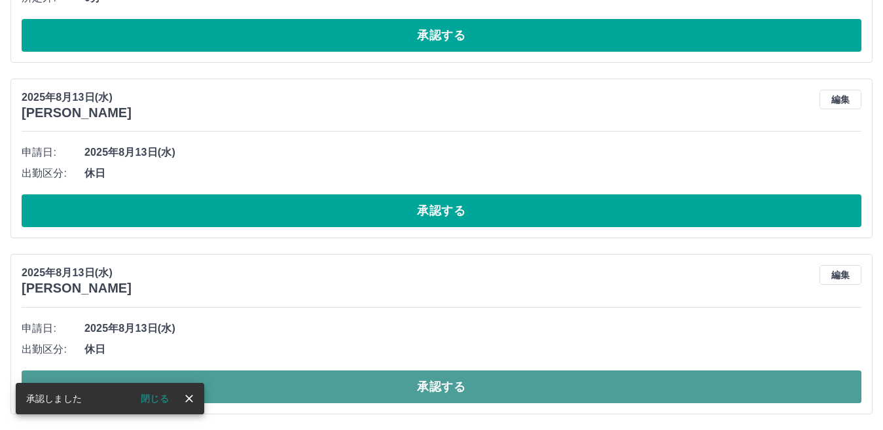
click at [306, 385] on button "承認する" at bounding box center [441, 386] width 839 height 33
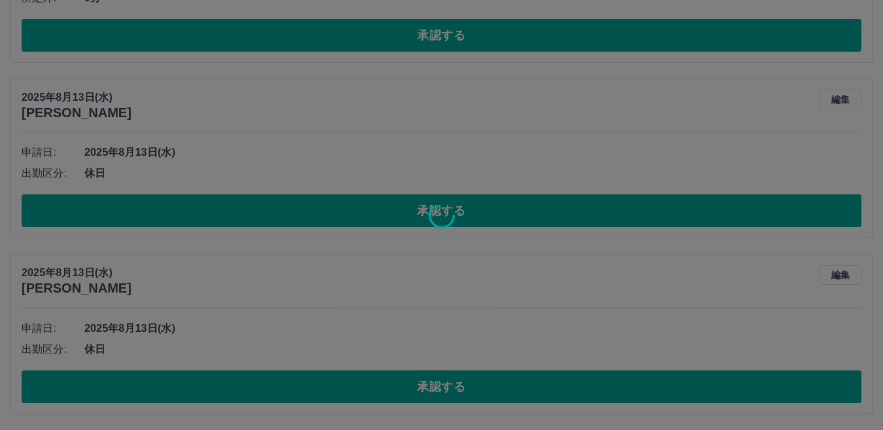
scroll to position [1761, 0]
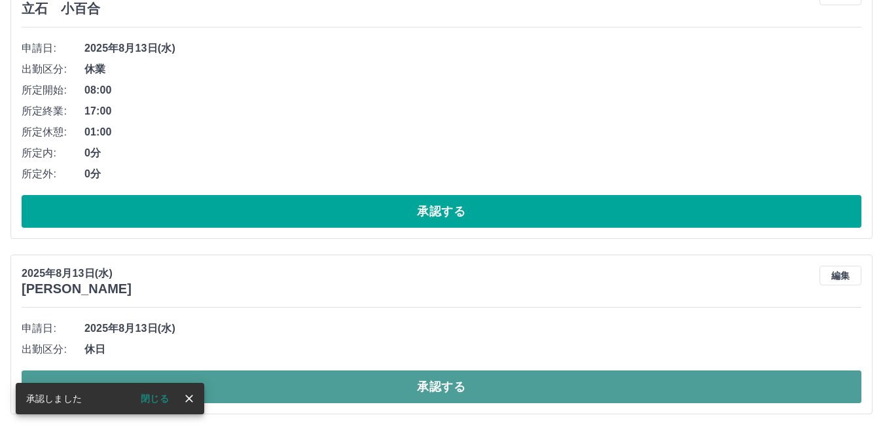
click at [311, 385] on button "承認する" at bounding box center [441, 386] width 839 height 33
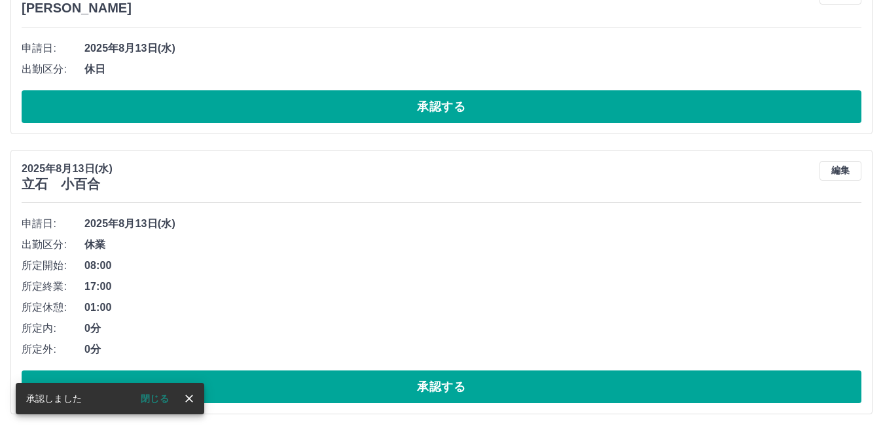
scroll to position [1521, 0]
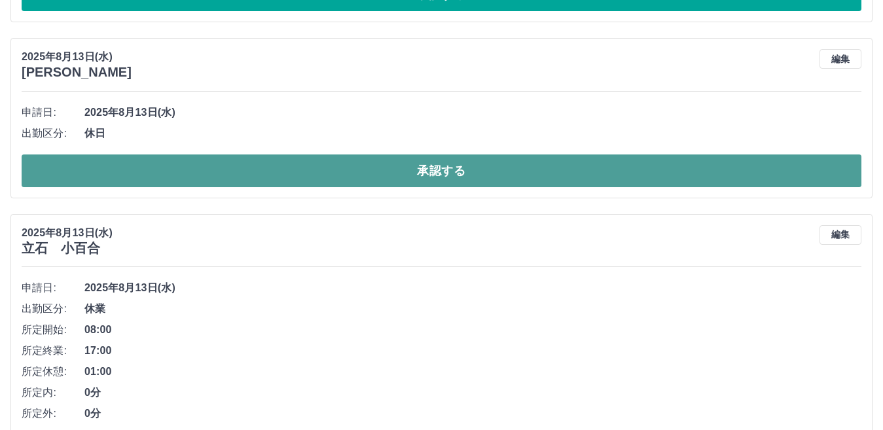
click at [256, 162] on button "承認する" at bounding box center [441, 170] width 839 height 33
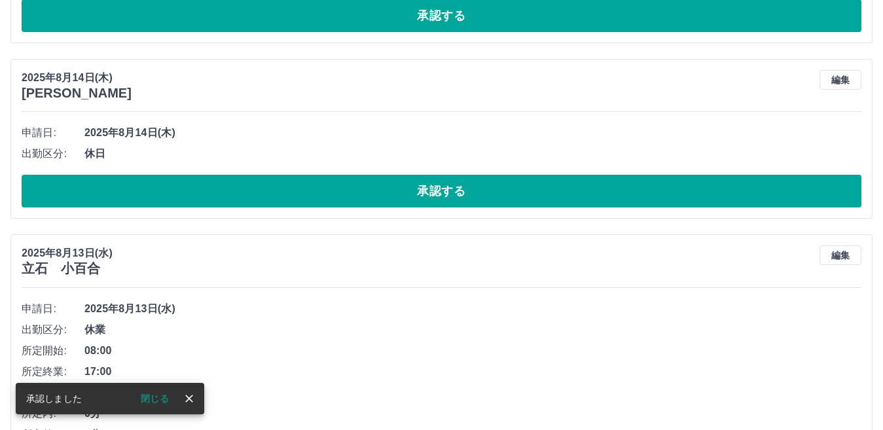
scroll to position [1259, 0]
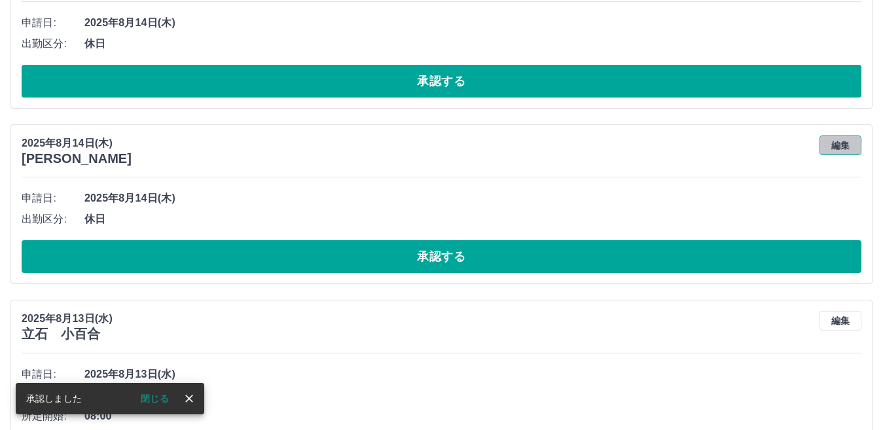
click at [845, 152] on button "編集" at bounding box center [840, 145] width 42 height 20
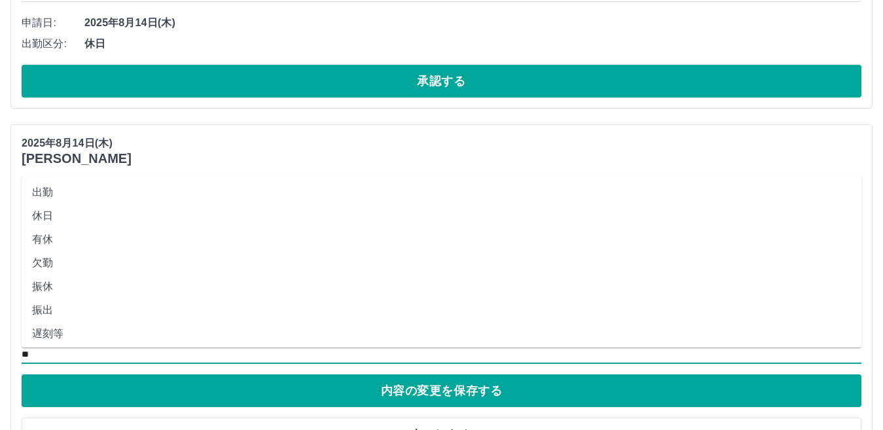
click at [60, 354] on input "**" at bounding box center [441, 354] width 839 height 16
click at [67, 226] on li "休業" at bounding box center [441, 227] width 839 height 24
type input "**"
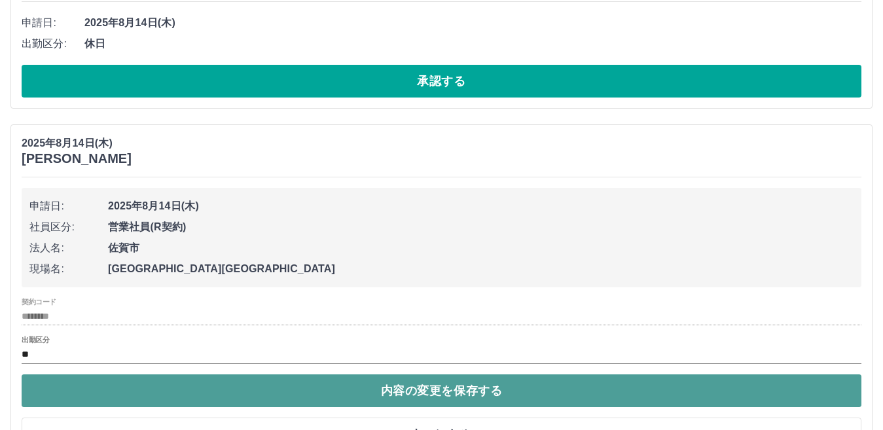
click at [158, 393] on button "内容の変更を保存する" at bounding box center [441, 390] width 839 height 33
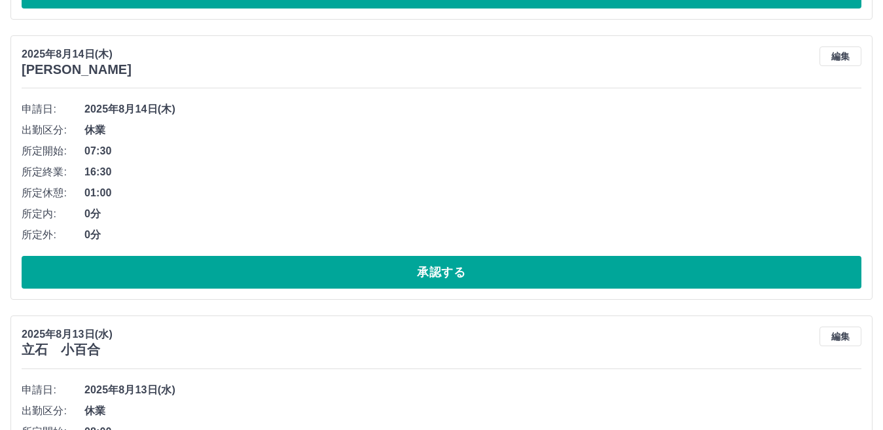
scroll to position [1319, 0]
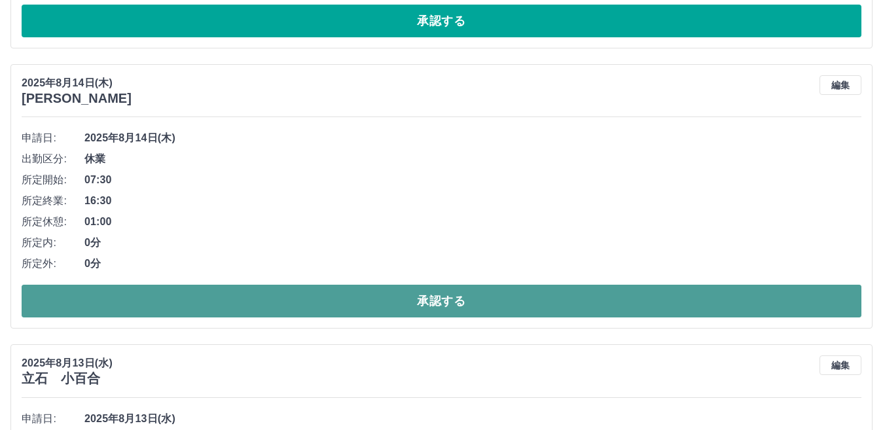
click at [196, 298] on button "承認する" at bounding box center [441, 301] width 839 height 33
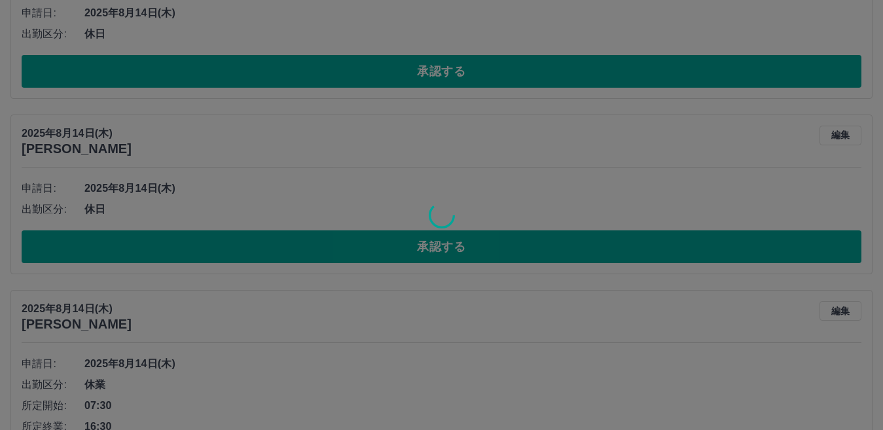
scroll to position [1057, 0]
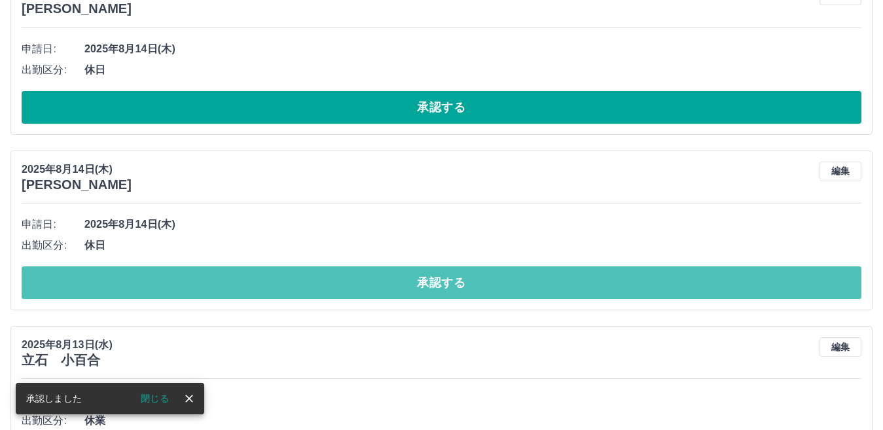
click at [193, 288] on button "承認する" at bounding box center [441, 282] width 839 height 33
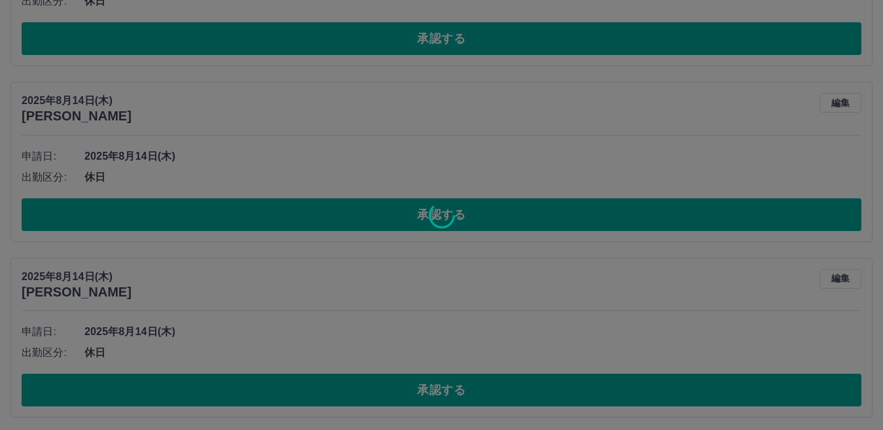
scroll to position [926, 0]
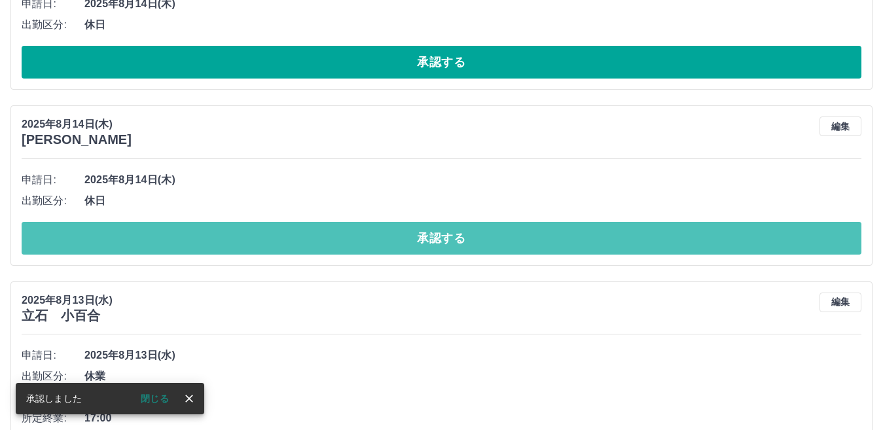
click at [154, 245] on button "承認する" at bounding box center [441, 238] width 839 height 33
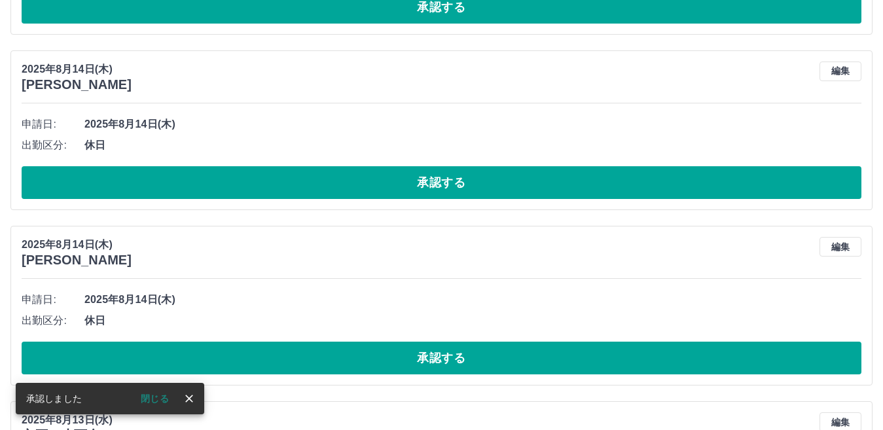
scroll to position [622, 0]
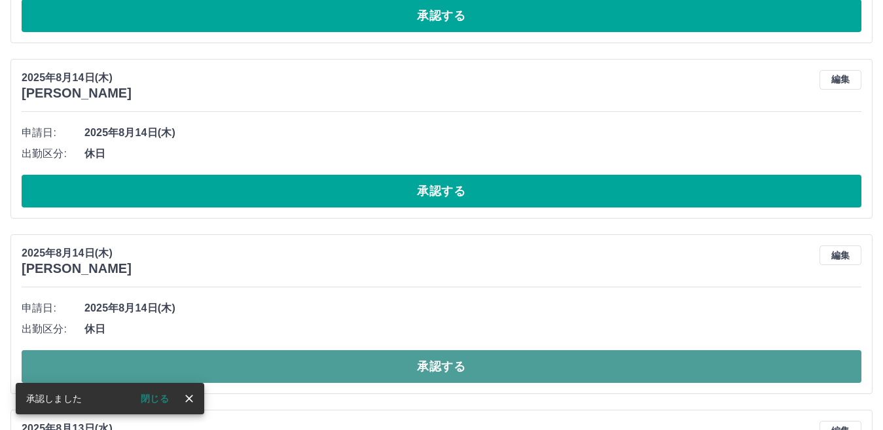
click at [305, 372] on button "承認する" at bounding box center [441, 366] width 839 height 33
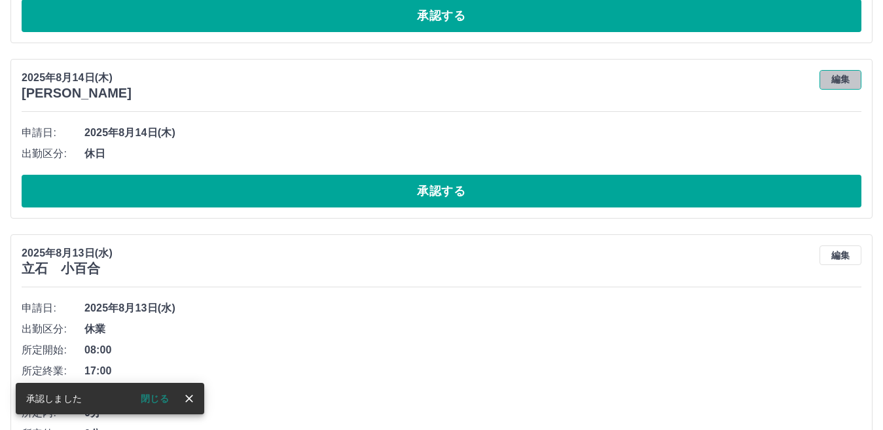
click at [832, 79] on button "編集" at bounding box center [840, 80] width 42 height 20
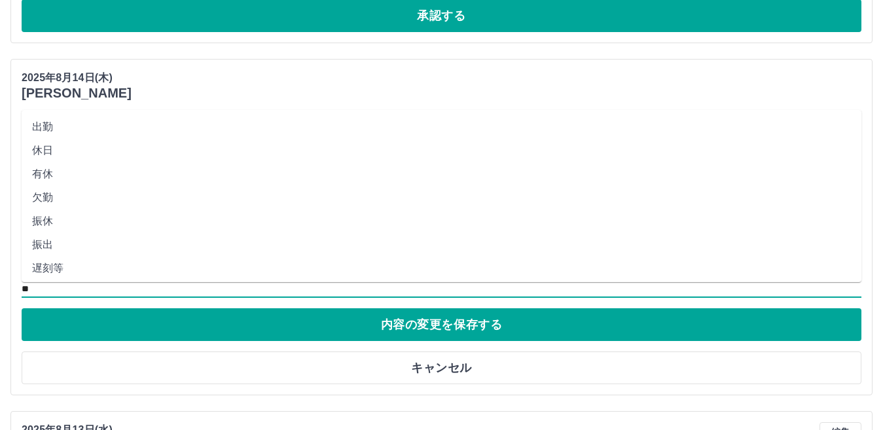
click at [64, 285] on input "**" at bounding box center [441, 289] width 839 height 16
click at [70, 220] on li "休業" at bounding box center [441, 227] width 839 height 24
type input "**"
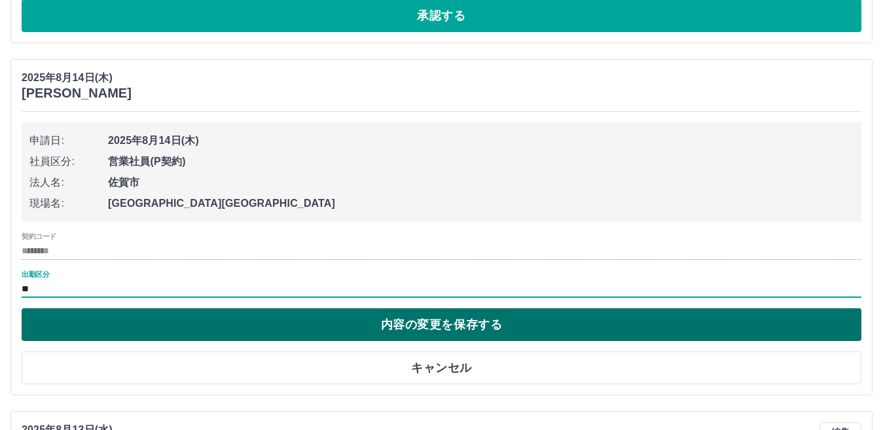
click at [105, 324] on button "内容の変更を保存する" at bounding box center [441, 324] width 839 height 33
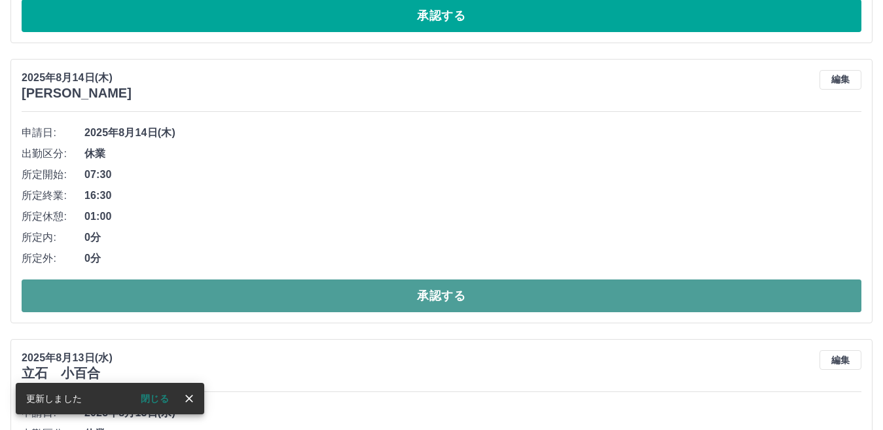
click at [159, 299] on button "承認する" at bounding box center [441, 295] width 839 height 33
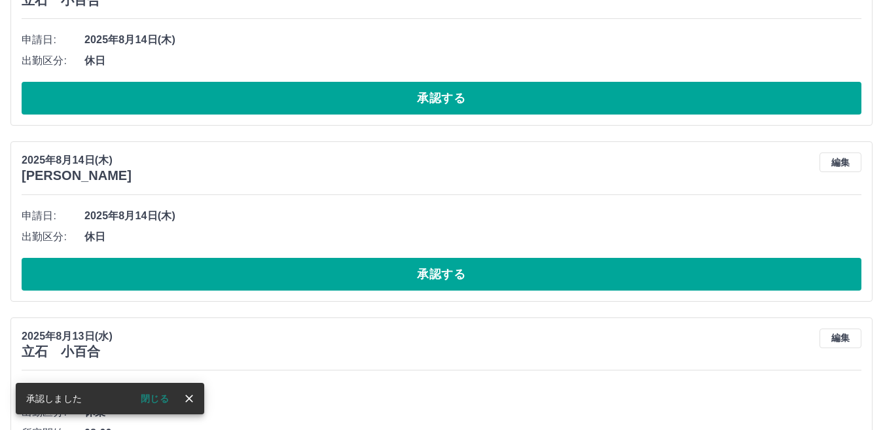
scroll to position [336, 0]
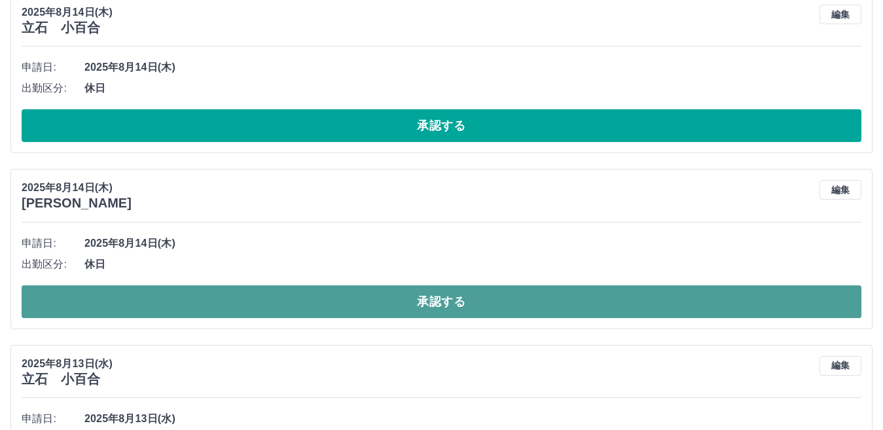
click at [179, 292] on button "承認する" at bounding box center [441, 301] width 839 height 33
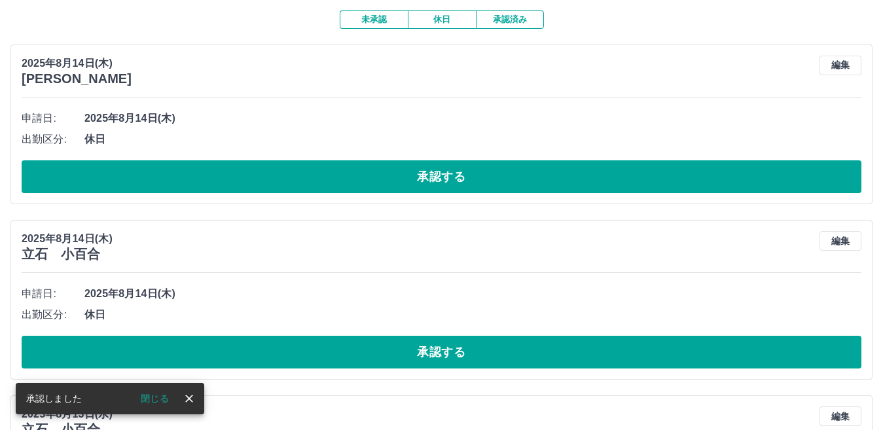
scroll to position [75, 0]
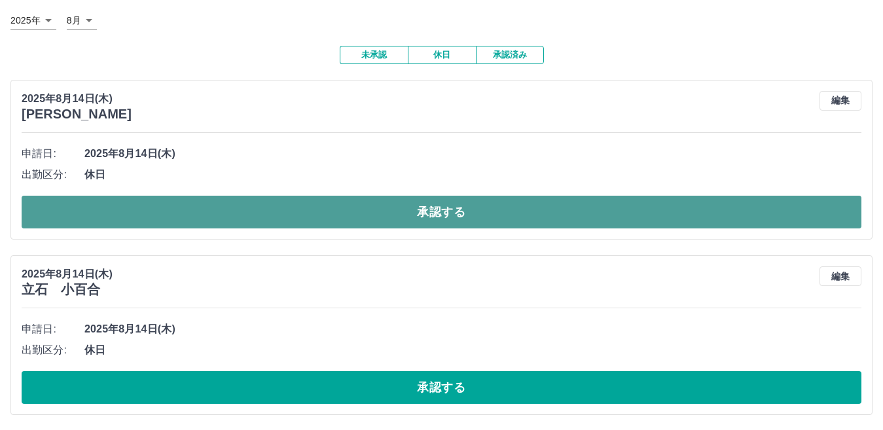
click at [155, 212] on button "承認する" at bounding box center [441, 212] width 839 height 33
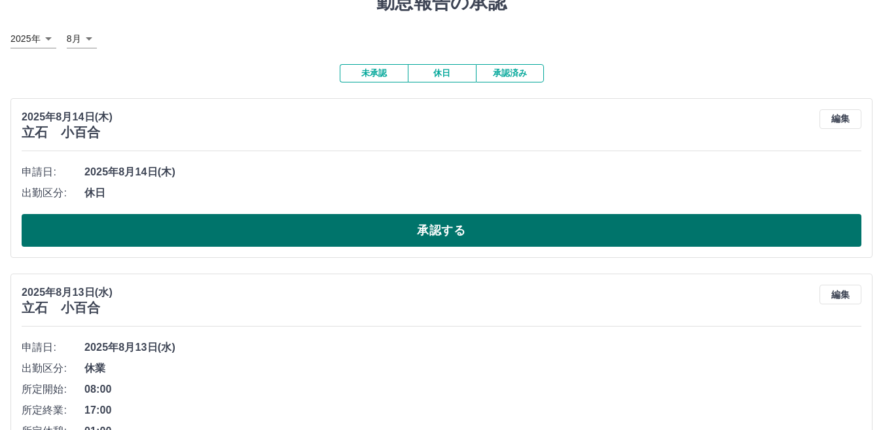
scroll to position [0, 0]
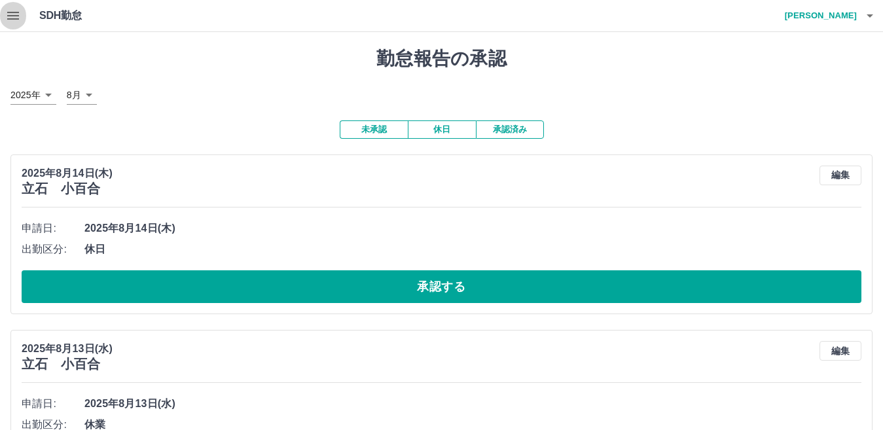
click at [19, 18] on icon "button" at bounding box center [13, 16] width 12 height 8
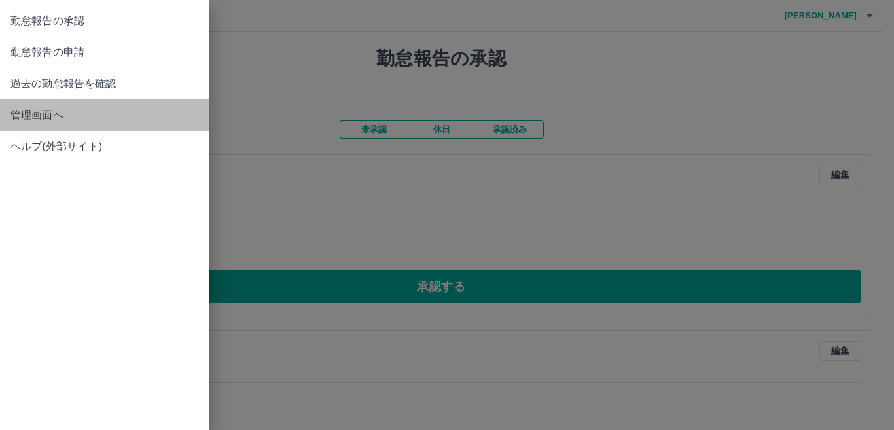
click at [95, 116] on span "管理画面へ" at bounding box center [104, 115] width 188 height 16
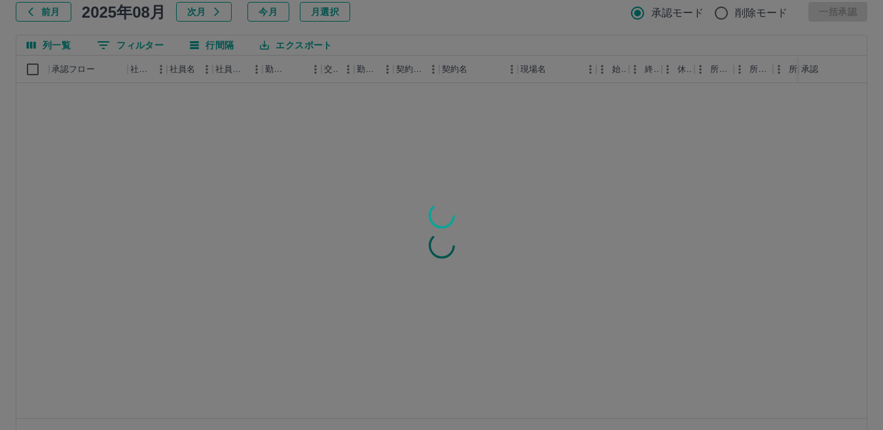
scroll to position [123, 0]
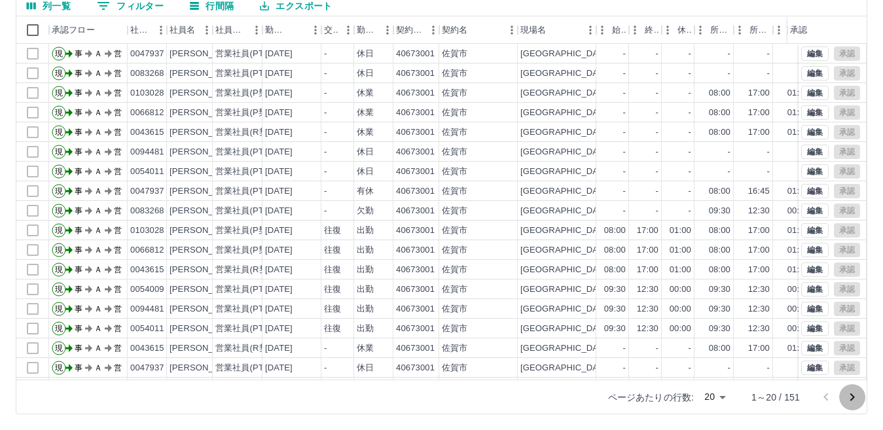
click at [851, 395] on icon "次のページへ" at bounding box center [852, 397] width 16 height 16
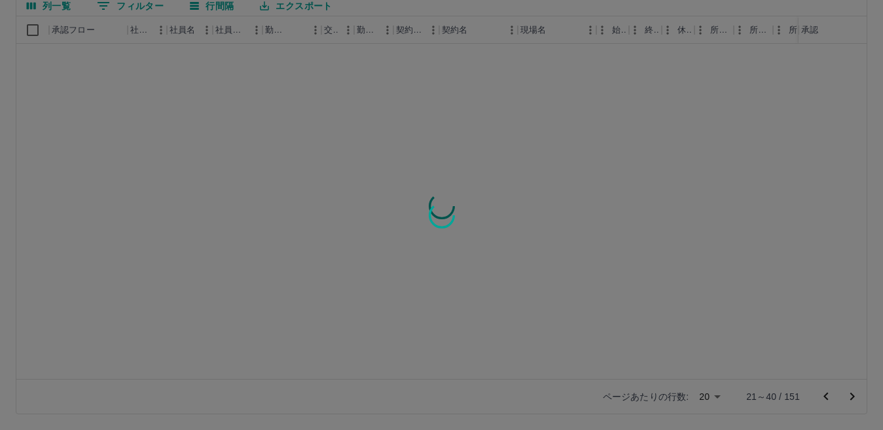
click at [850, 397] on div at bounding box center [441, 215] width 883 height 430
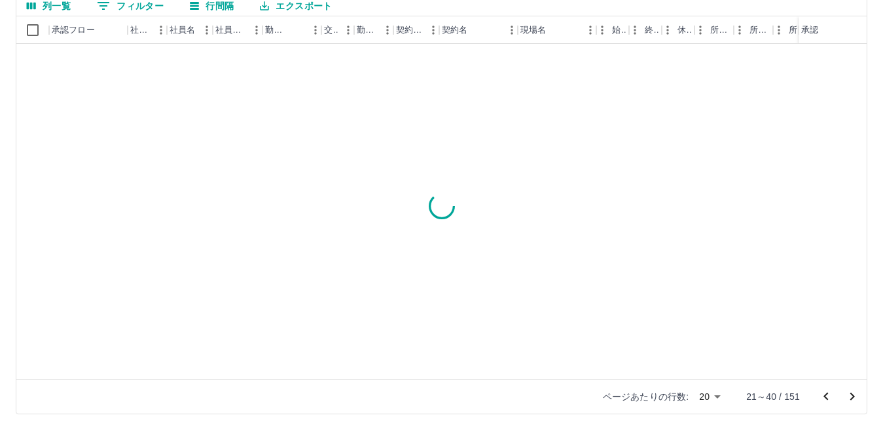
click at [850, 397] on icon "次のページへ" at bounding box center [852, 397] width 16 height 16
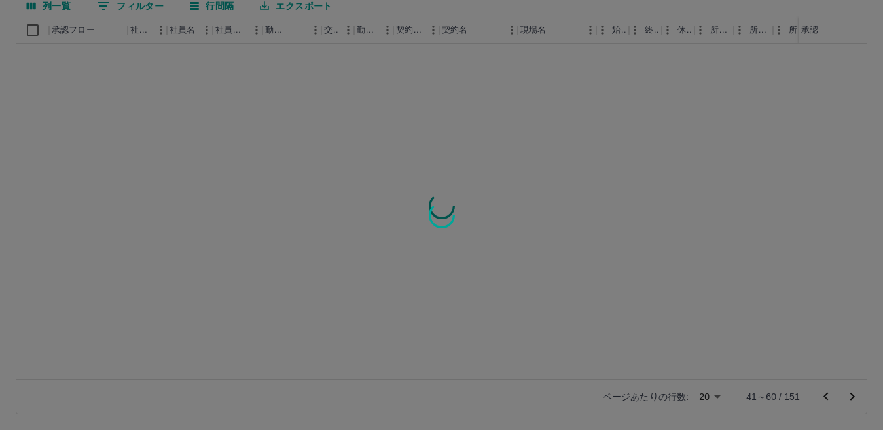
click at [850, 397] on div at bounding box center [441, 215] width 883 height 430
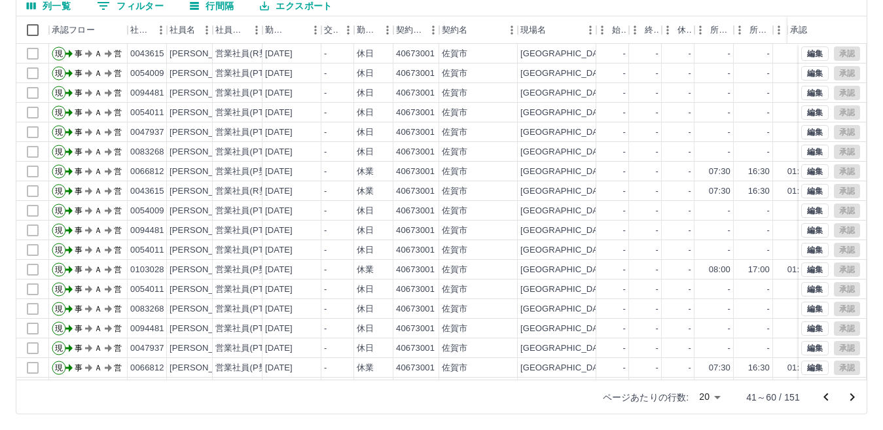
click at [825, 393] on icon "前のページへ" at bounding box center [826, 397] width 16 height 16
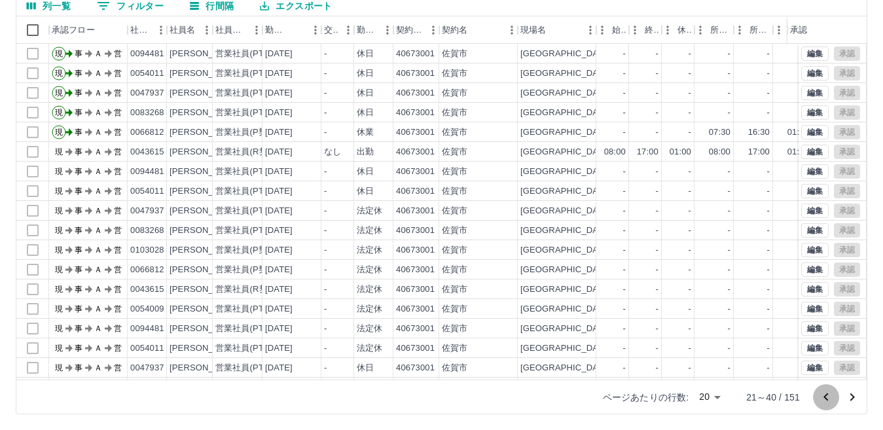
click at [822, 393] on icon "前のページへ" at bounding box center [826, 397] width 16 height 16
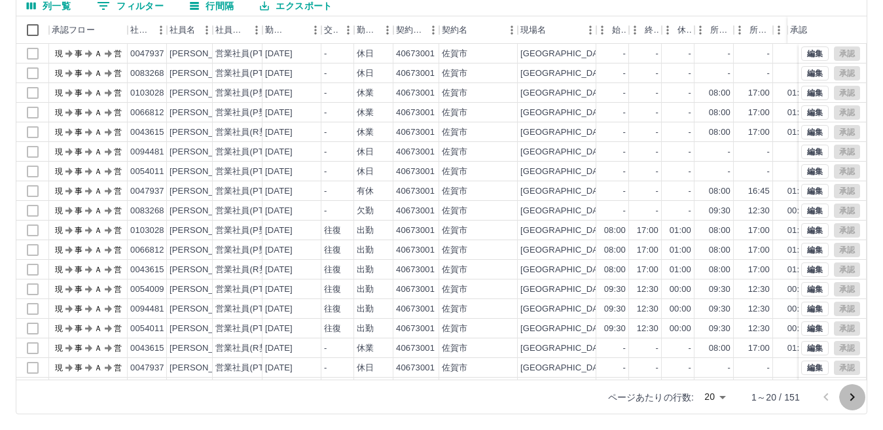
click at [844, 397] on button "次のページへ" at bounding box center [852, 397] width 26 height 26
click at [845, 397] on icon "次のページへ" at bounding box center [852, 397] width 16 height 16
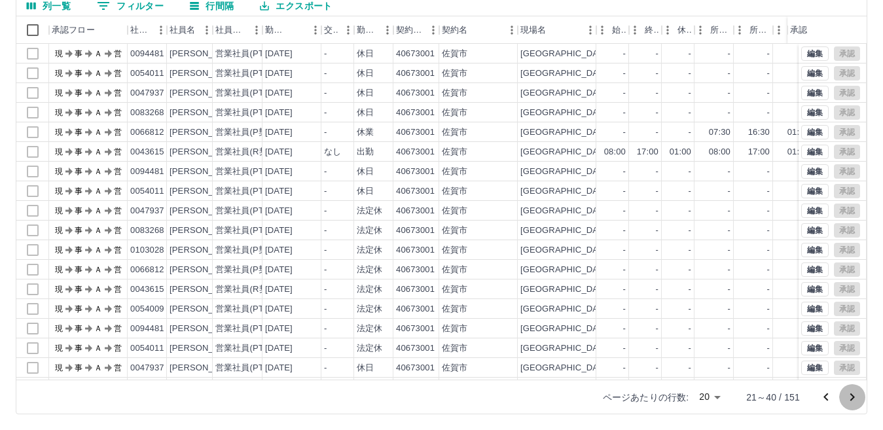
click at [845, 397] on icon "次のページへ" at bounding box center [852, 397] width 16 height 16
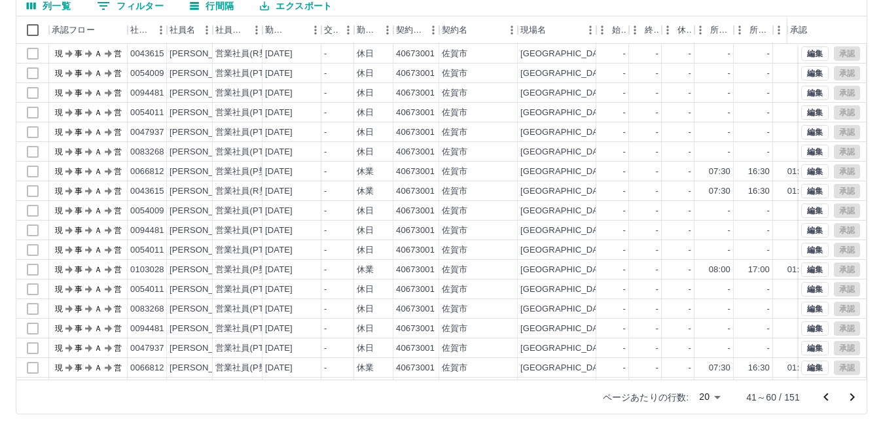
click at [845, 397] on icon "次のページへ" at bounding box center [852, 397] width 16 height 16
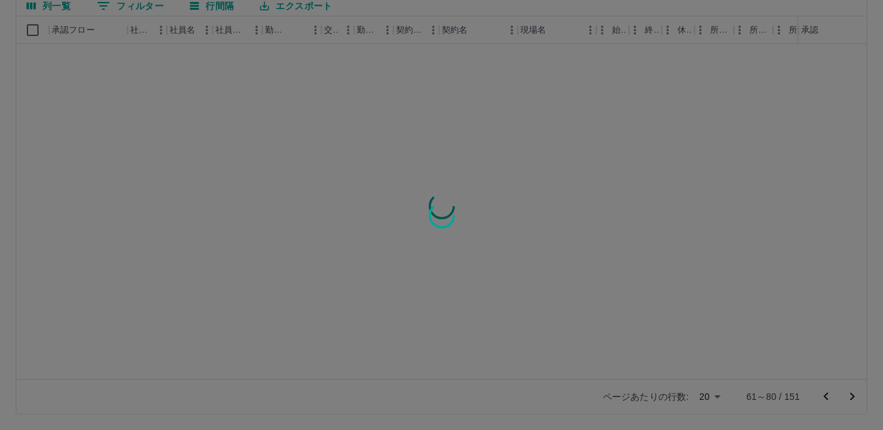
click at [853, 397] on div at bounding box center [441, 215] width 883 height 430
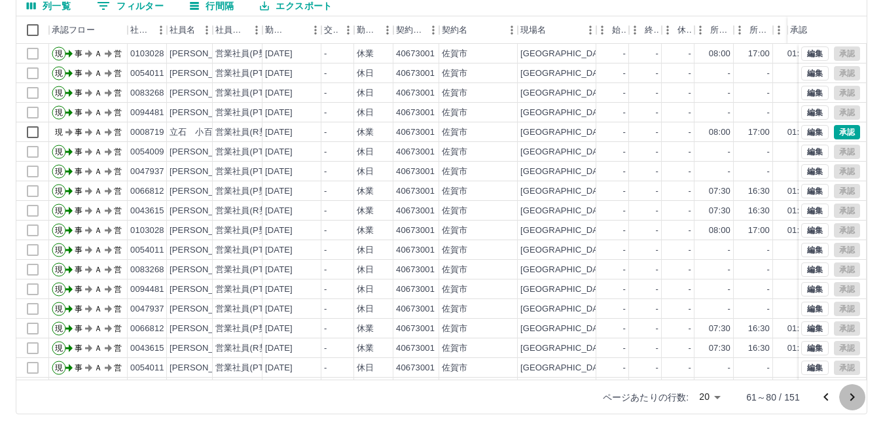
click at [849, 393] on icon "次のページへ" at bounding box center [852, 397] width 16 height 16
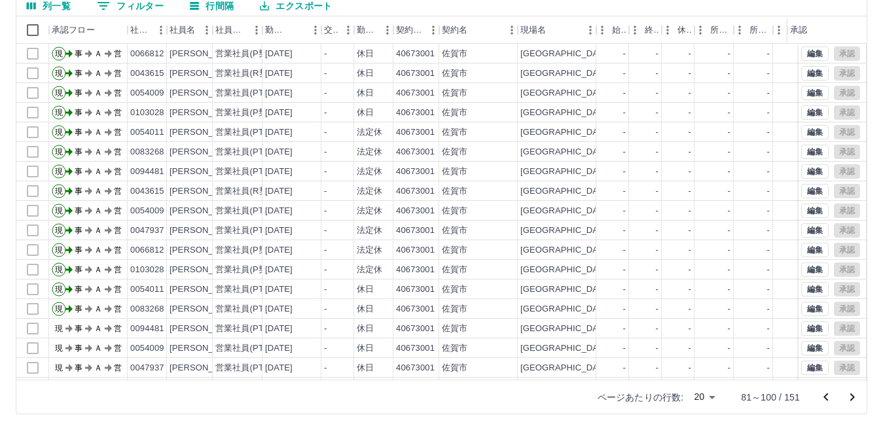
click at [850, 397] on icon "次のページへ" at bounding box center [852, 397] width 16 height 16
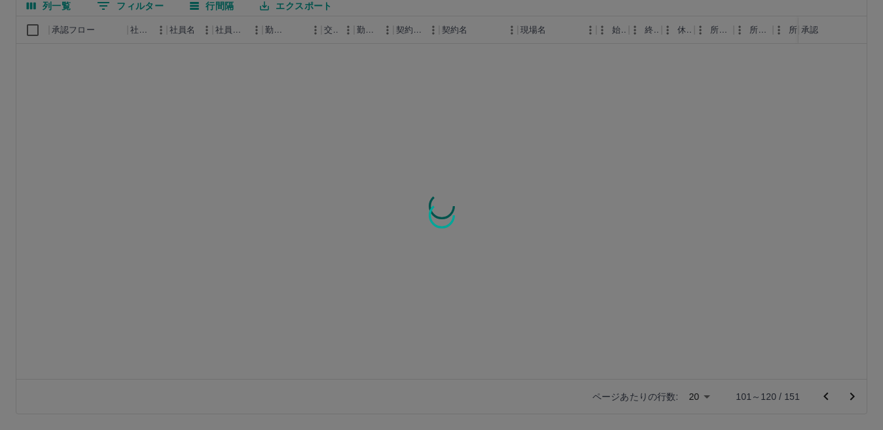
click at [850, 397] on div at bounding box center [441, 215] width 883 height 430
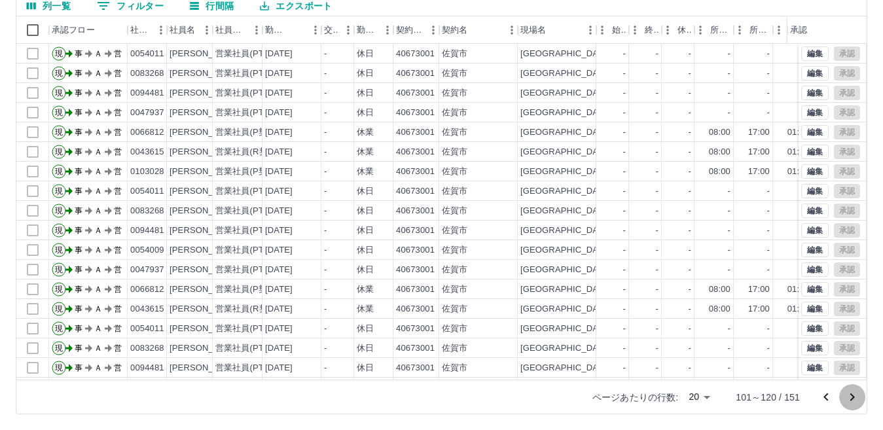
click at [850, 397] on icon "次のページへ" at bounding box center [852, 397] width 16 height 16
click at [850, 398] on icon "次のページへ" at bounding box center [852, 397] width 16 height 16
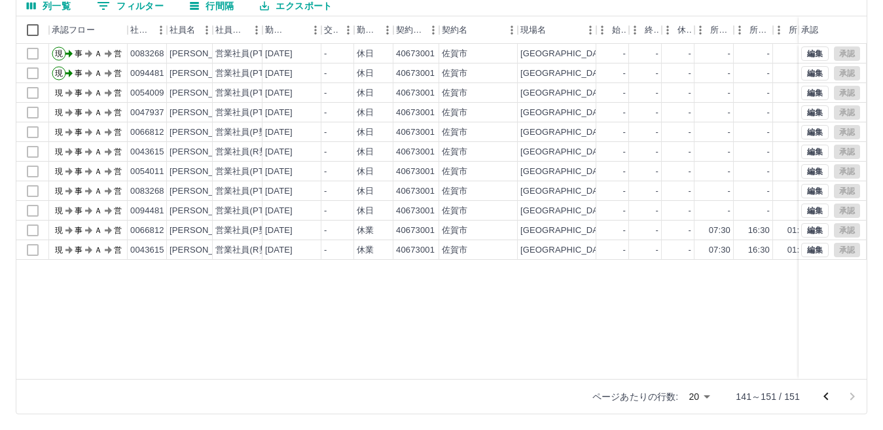
click at [850, 399] on div at bounding box center [441, 215] width 883 height 430
click at [826, 399] on icon "前のページへ" at bounding box center [826, 397] width 16 height 16
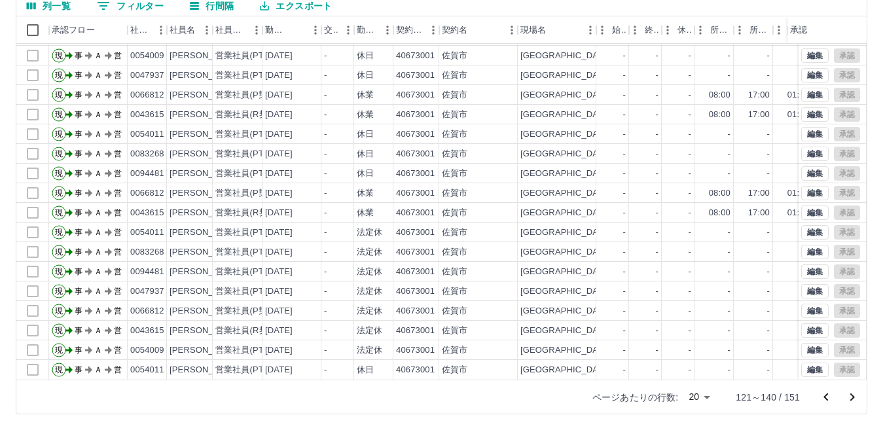
click at [819, 399] on icon "前のページへ" at bounding box center [826, 397] width 16 height 16
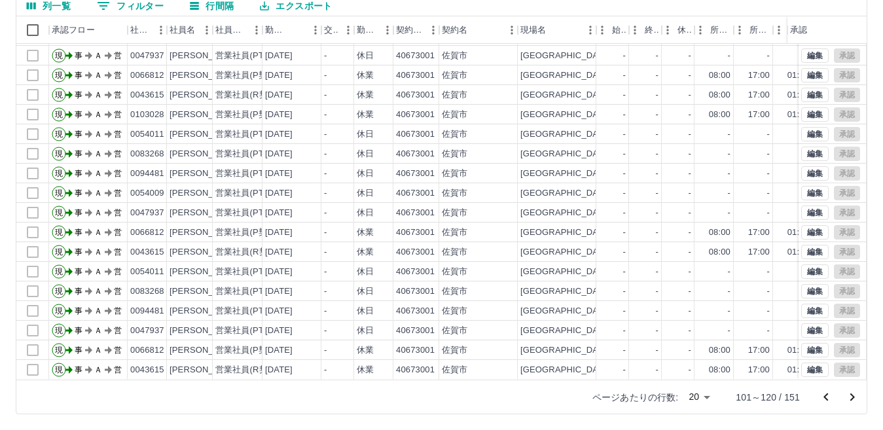
click at [822, 397] on icon "前のページへ" at bounding box center [826, 397] width 16 height 16
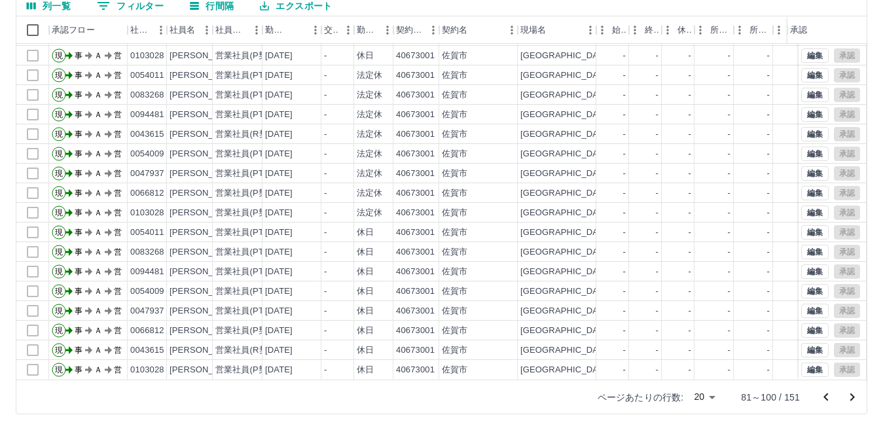
click at [824, 394] on icon "前のページへ" at bounding box center [826, 397] width 16 height 16
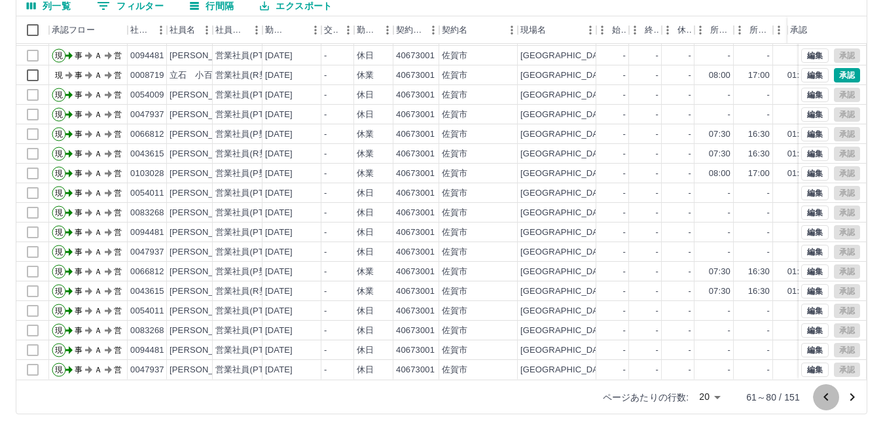
click at [815, 393] on button "前のページへ" at bounding box center [826, 397] width 26 height 26
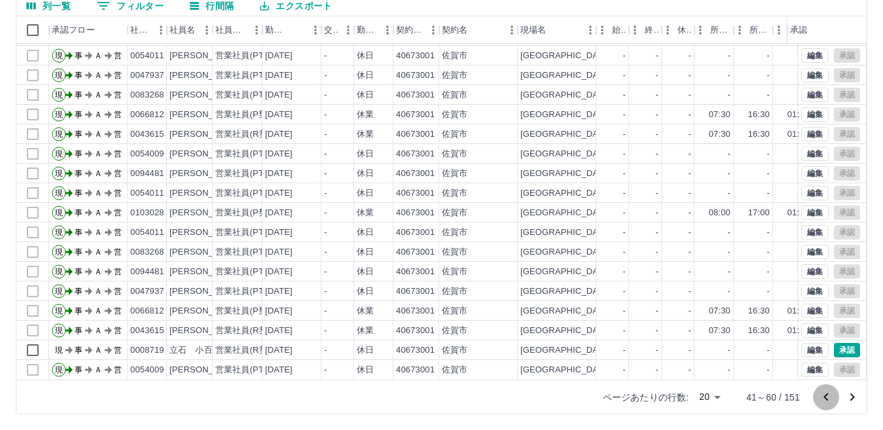
click at [825, 397] on icon "前のページへ" at bounding box center [825, 397] width 5 height 8
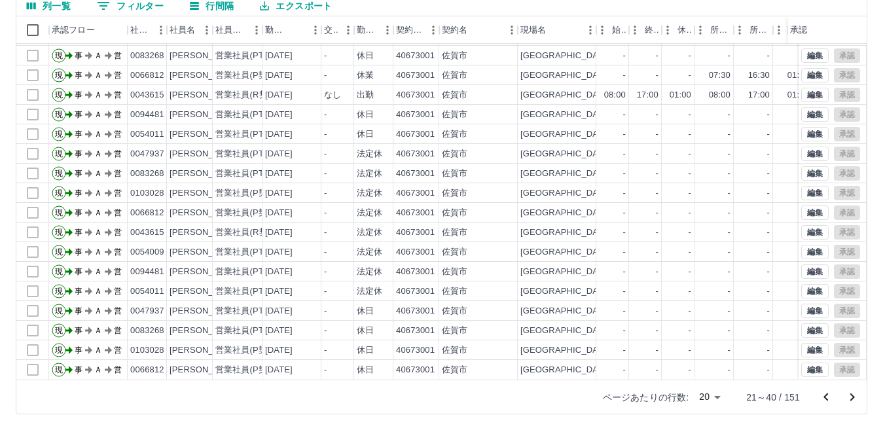
click at [825, 396] on icon "前のページへ" at bounding box center [825, 397] width 5 height 8
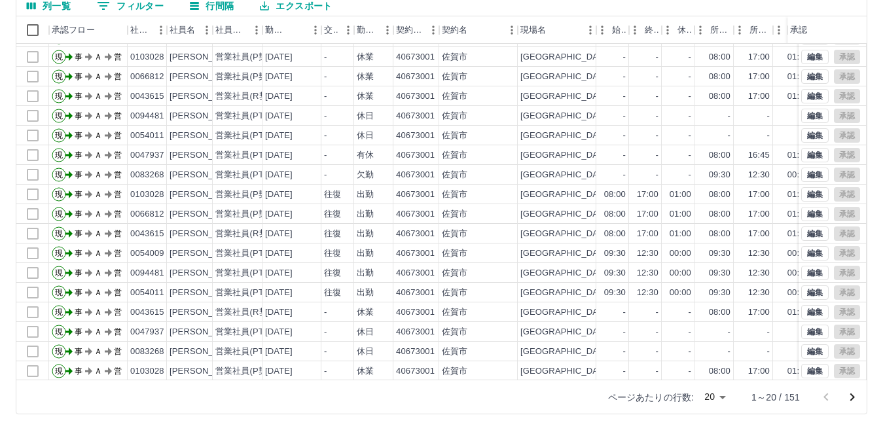
scroll to position [68, 0]
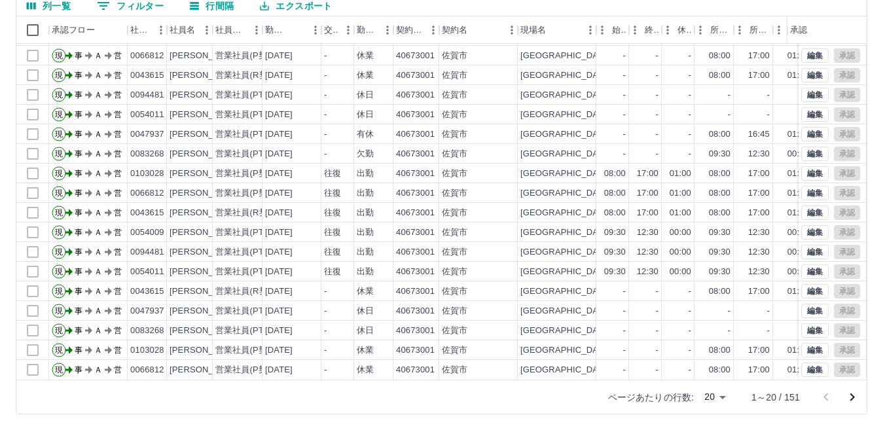
click at [854, 396] on icon "次のページへ" at bounding box center [852, 397] width 16 height 16
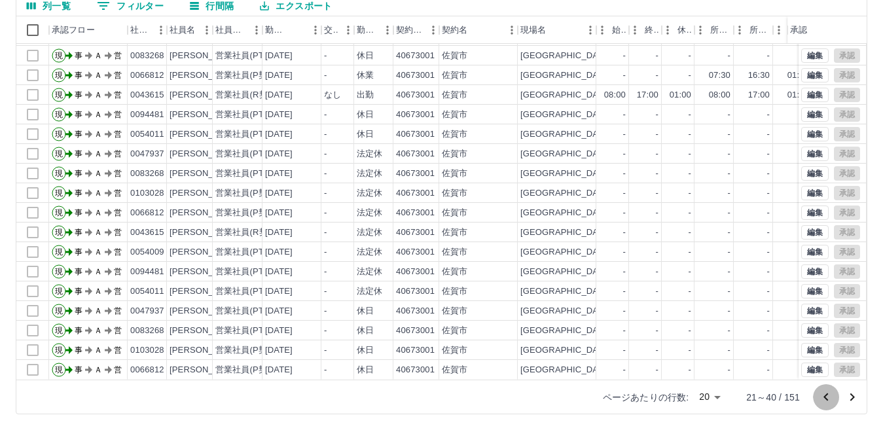
click at [824, 397] on icon "前のページへ" at bounding box center [825, 397] width 5 height 8
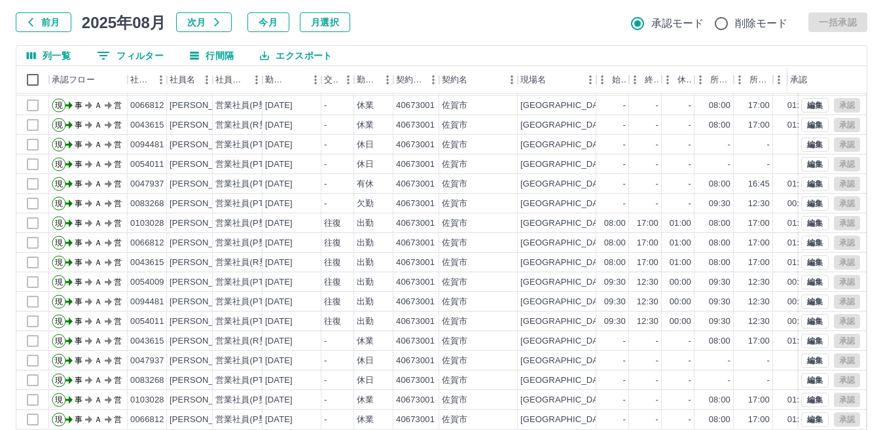
scroll to position [123, 0]
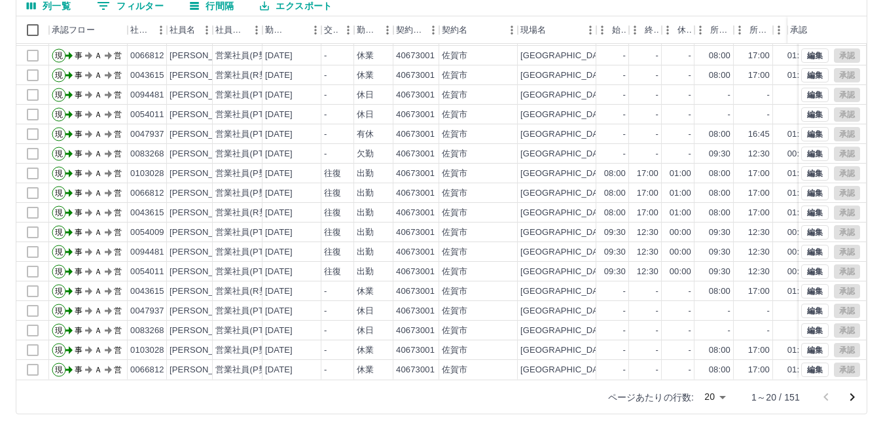
click at [832, 392] on div at bounding box center [839, 397] width 52 height 26
click at [827, 398] on div at bounding box center [839, 397] width 52 height 26
click at [824, 398] on div at bounding box center [839, 397] width 52 height 26
click at [821, 398] on div at bounding box center [839, 397] width 52 height 26
click at [826, 391] on div at bounding box center [839, 397] width 52 height 26
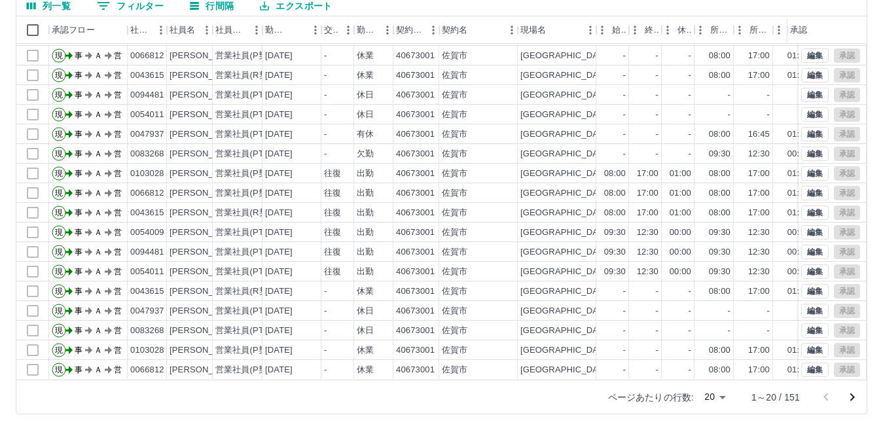
click at [826, 391] on div at bounding box center [839, 397] width 52 height 26
click at [826, 395] on div at bounding box center [839, 397] width 52 height 26
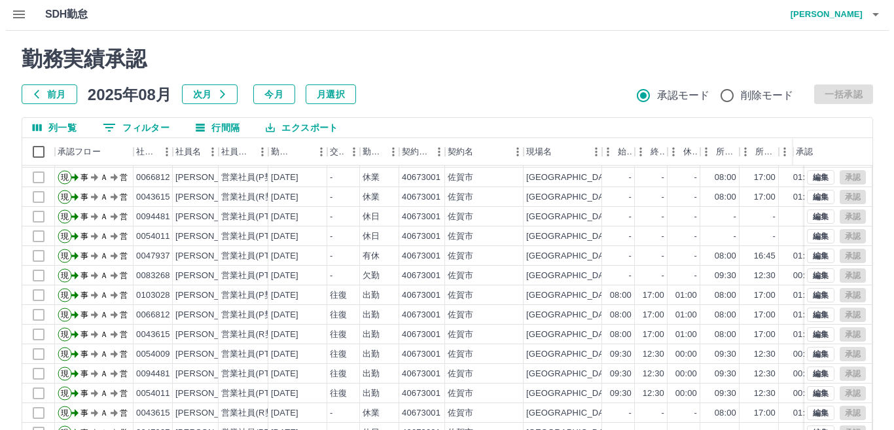
scroll to position [0, 0]
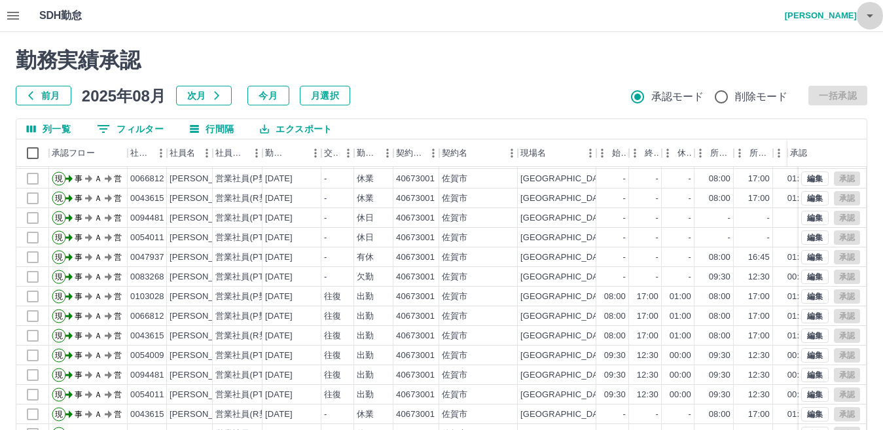
click at [873, 18] on icon "button" at bounding box center [870, 16] width 16 height 16
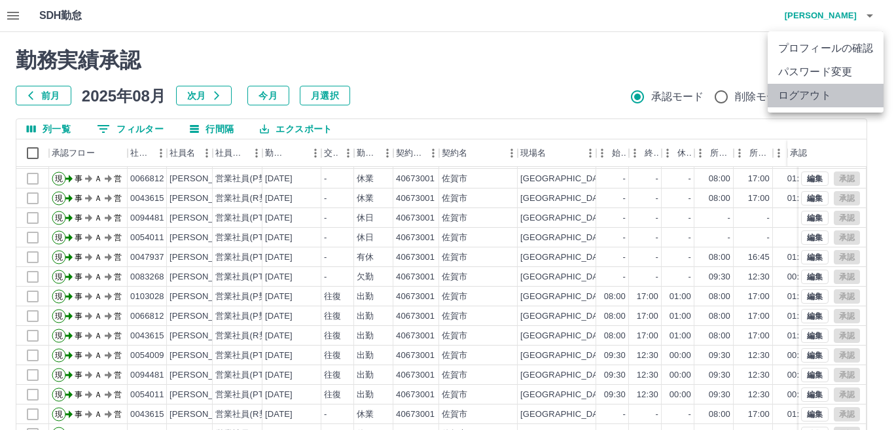
click at [845, 103] on li "ログアウト" at bounding box center [825, 96] width 116 height 24
